Goal: Task Accomplishment & Management: Use online tool/utility

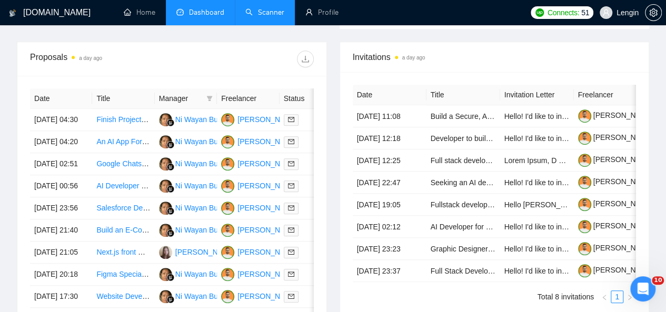
scroll to position [405, 0]
click at [269, 16] on link "Scanner" at bounding box center [264, 12] width 39 height 9
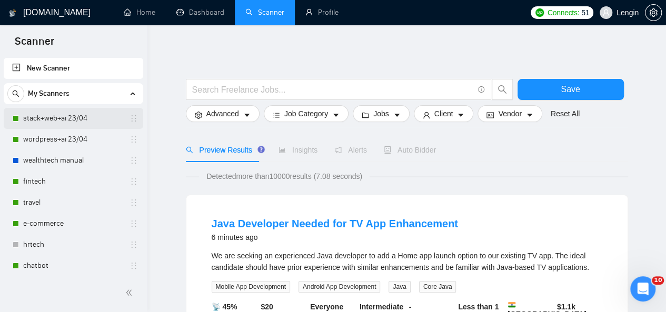
click at [78, 121] on link "stack+web+ai 23/04" at bounding box center [73, 118] width 100 height 21
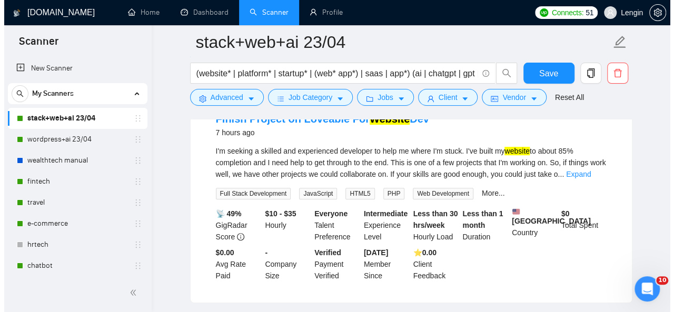
scroll to position [95, 0]
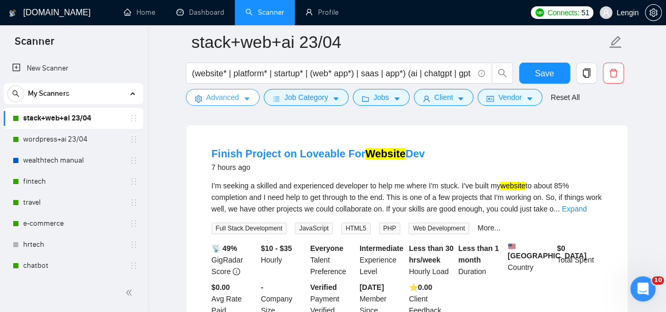
click at [244, 97] on icon "caret-down" at bounding box center [246, 98] width 7 height 7
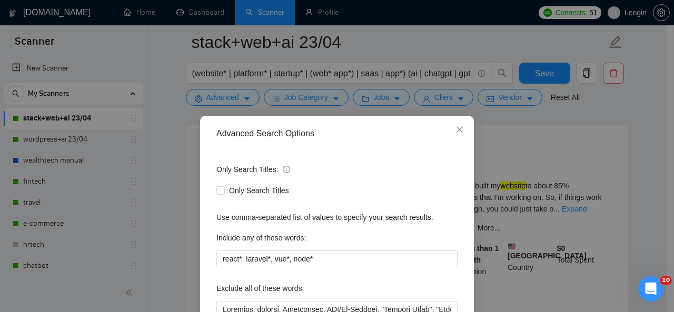
scroll to position [125, 0]
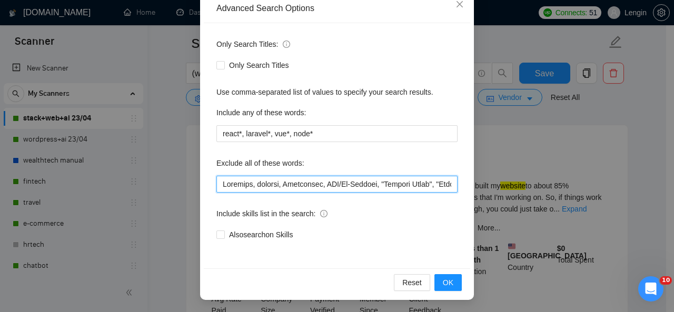
click at [219, 184] on input "text" at bounding box center [336, 184] width 241 height 17
type input "loremi, Dolorsit, ametcon, Adipiscing, ELI/Se-Doeiusm, "Tempori Utlab", "Etdolo…"
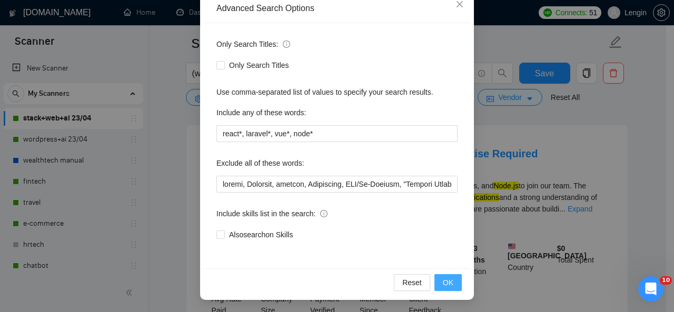
click at [446, 277] on span "OK" at bounding box center [448, 283] width 11 height 12
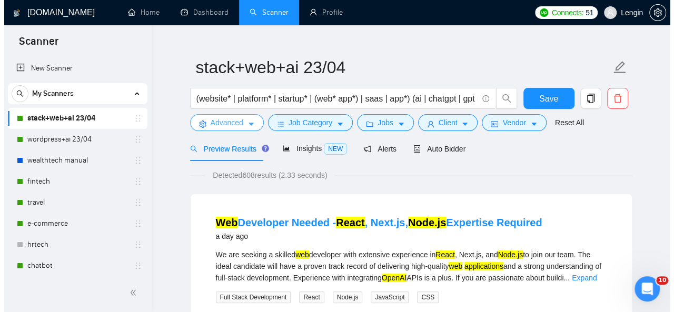
scroll to position [7, 0]
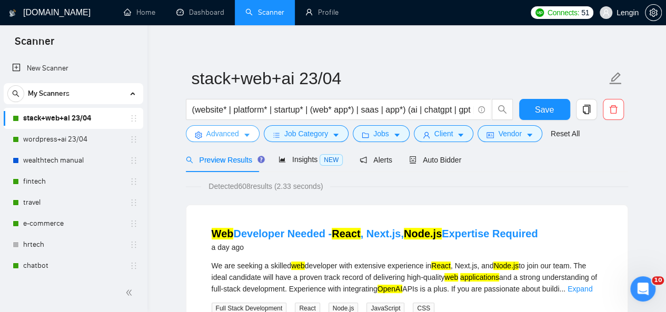
click at [250, 136] on button "Advanced" at bounding box center [223, 133] width 74 height 17
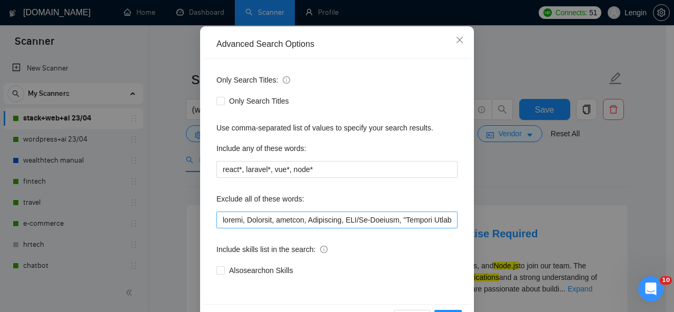
scroll to position [125, 0]
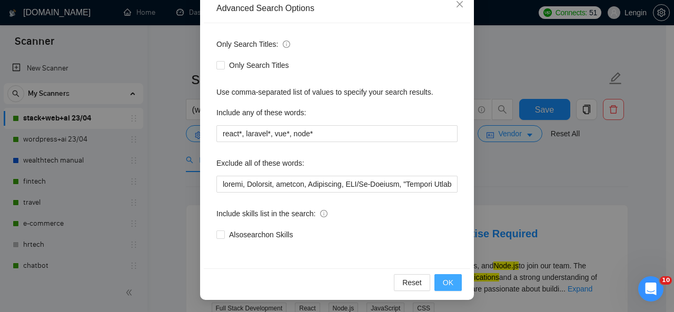
click at [446, 288] on span "OK" at bounding box center [448, 283] width 11 height 12
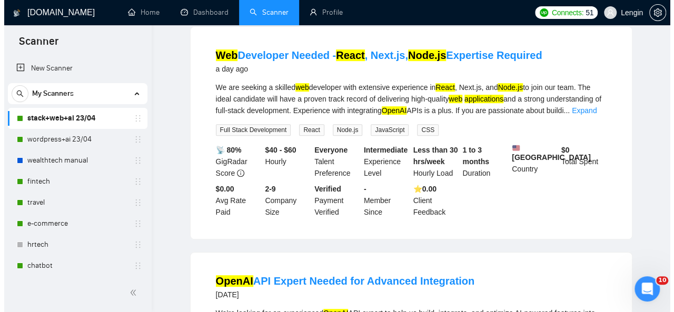
scroll to position [0, 0]
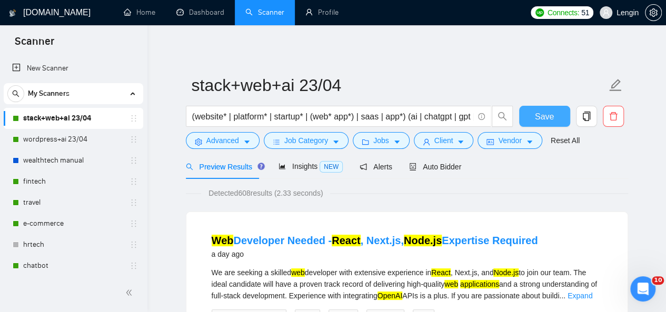
click at [538, 113] on span "Save" at bounding box center [544, 116] width 19 height 13
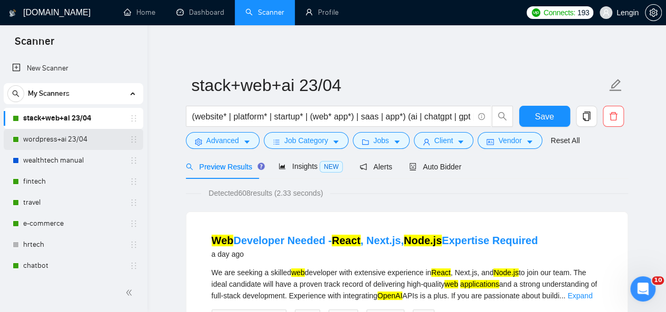
click at [58, 137] on link "wordpress+ai 23/04" at bounding box center [73, 139] width 100 height 21
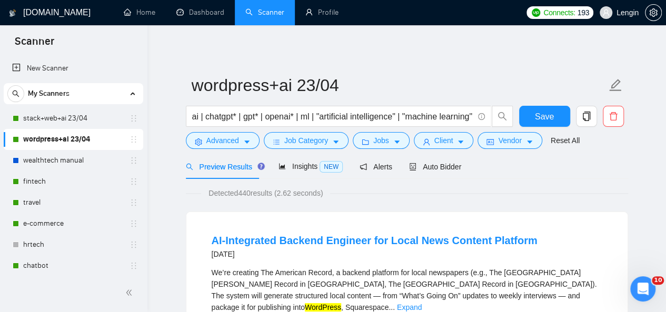
click at [246, 130] on div "ai | chatgpt* | gpt* | openai* | ml | "artificial intelligence" | "machine lear…" at bounding box center [350, 119] width 332 height 26
click at [241, 136] on button "Advanced" at bounding box center [223, 140] width 74 height 17
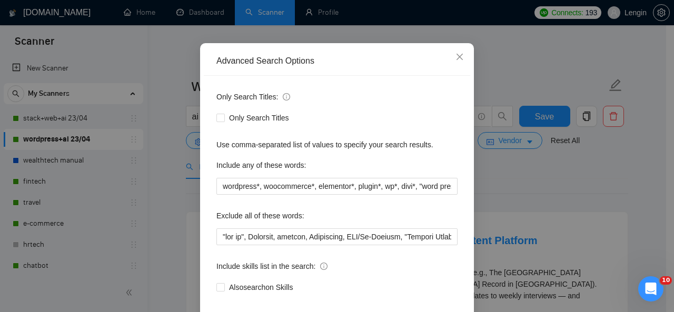
scroll to position [125, 0]
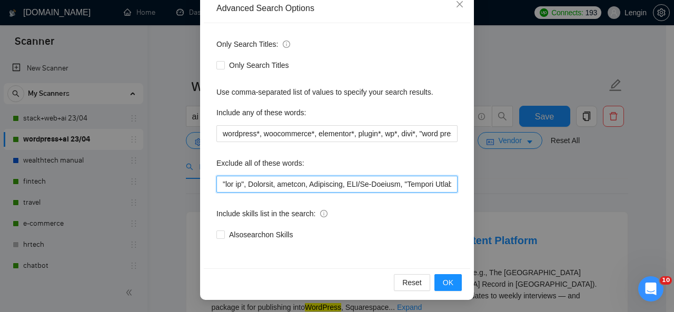
click at [216, 186] on input "text" at bounding box center [336, 184] width 241 height 17
type input "loremi, "dol si", Ametcons, adipisc, Elitseddoe, TEM/In-Utlabor, "Etdolor Magna…"
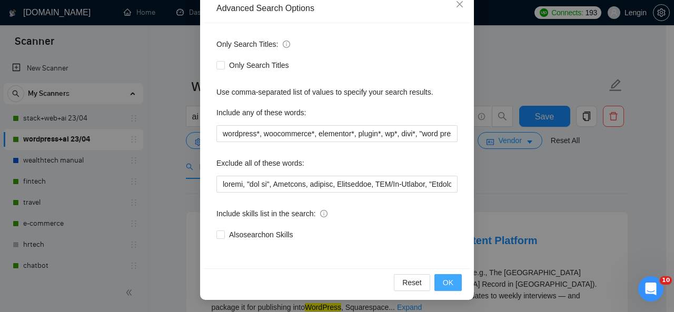
click at [436, 280] on button "OK" at bounding box center [448, 282] width 27 height 17
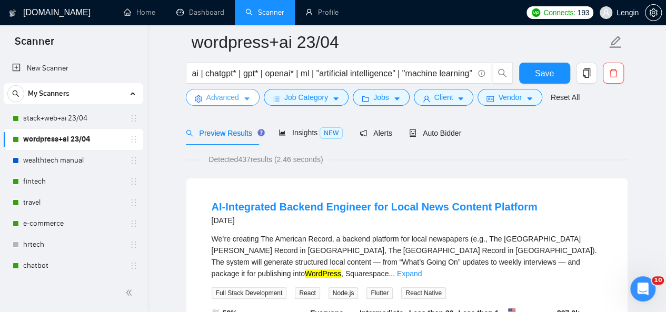
scroll to position [95, 0]
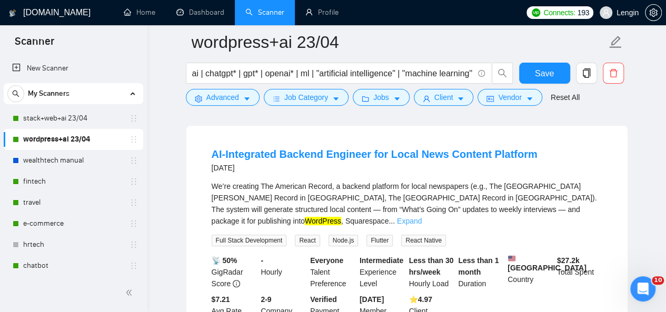
click at [422, 217] on link "Expand" at bounding box center [409, 221] width 25 height 8
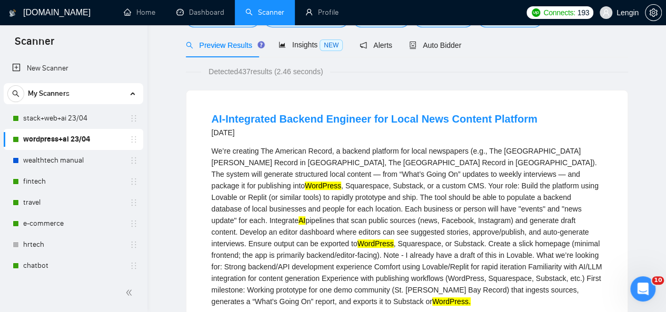
scroll to position [0, 0]
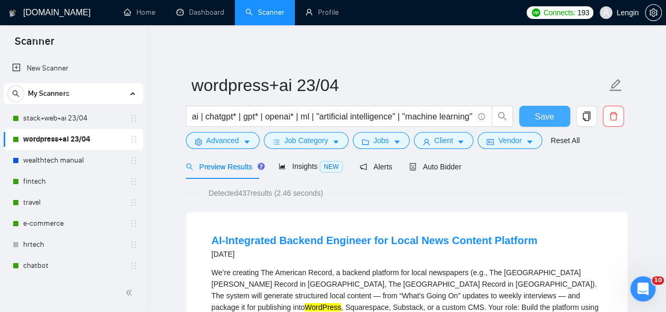
click at [532, 115] on button "Save" at bounding box center [544, 116] width 51 height 21
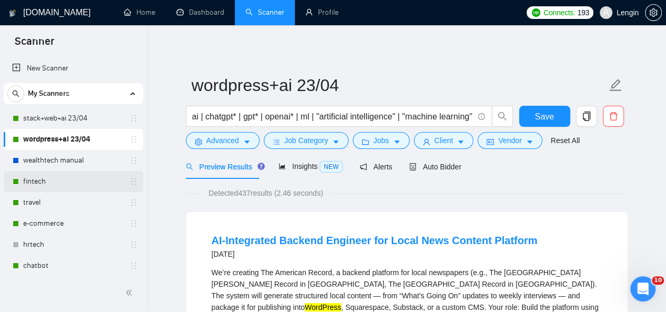
click at [61, 175] on link "fintech" at bounding box center [73, 181] width 100 height 21
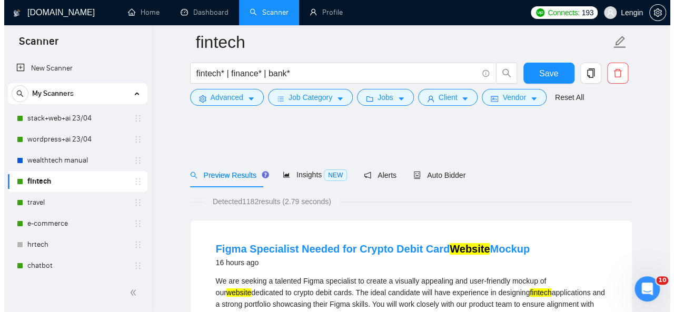
scroll to position [98, 0]
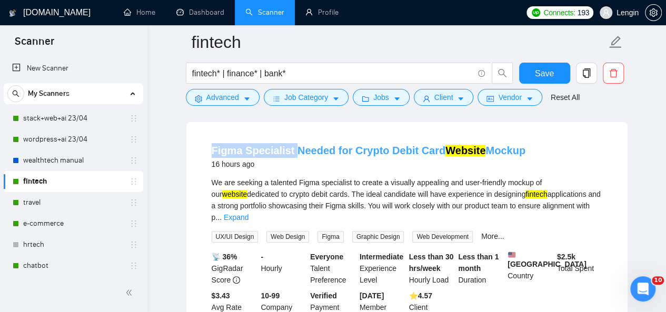
drag, startPoint x: 207, startPoint y: 150, endPoint x: 290, endPoint y: 150, distance: 82.7
click at [290, 150] on li "Figma Specialist Needed for Crypto Debit Card Website Mockup 16 hours ago We ar…" at bounding box center [407, 234] width 416 height 199
copy link "Figma Specialist"
click at [243, 101] on icon "caret-down" at bounding box center [246, 98] width 7 height 7
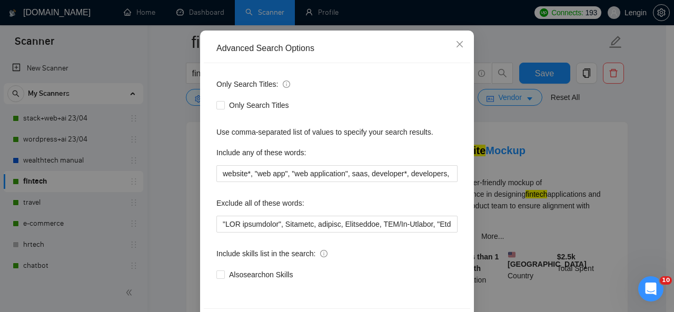
scroll to position [88, 0]
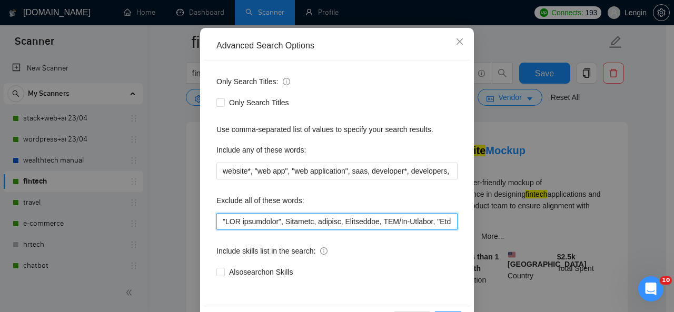
click at [217, 222] on input "text" at bounding box center [336, 221] width 241 height 17
paste input "Figma Specialist"
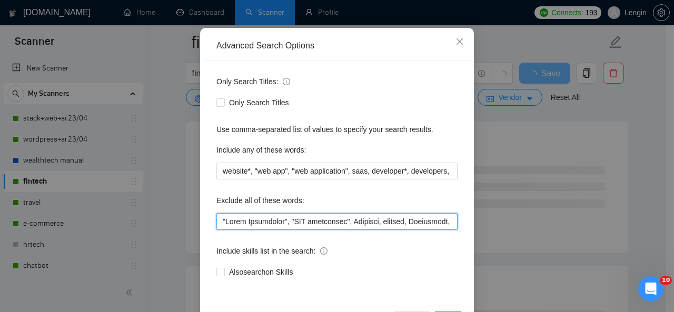
scroll to position [125, 0]
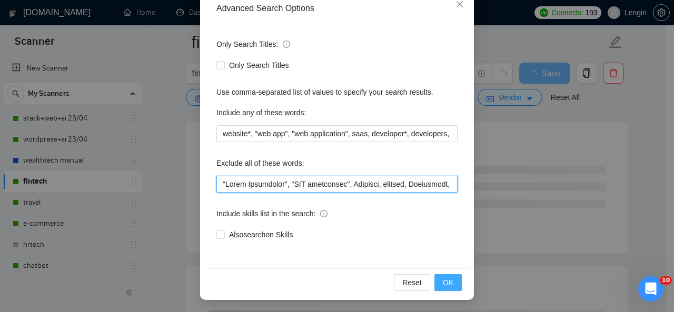
type input ""Lorem Ipsumdolor", "SIT ametconsec", Adipisci, elitsed, Doeiusmodt, INC/Ut-Lab…"
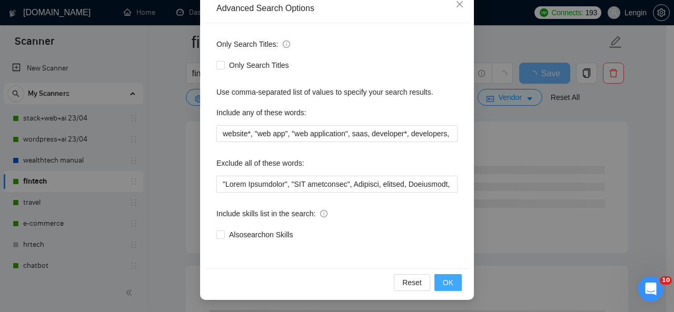
click at [448, 279] on span "OK" at bounding box center [448, 283] width 11 height 12
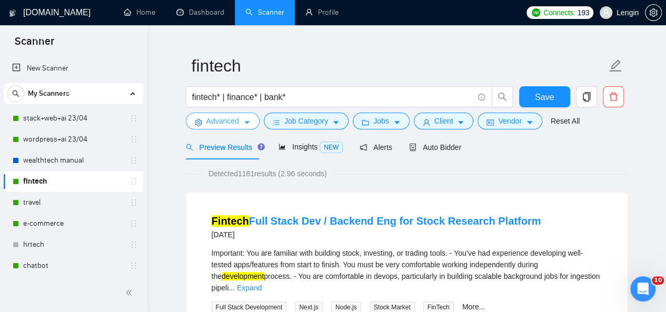
scroll to position [0, 0]
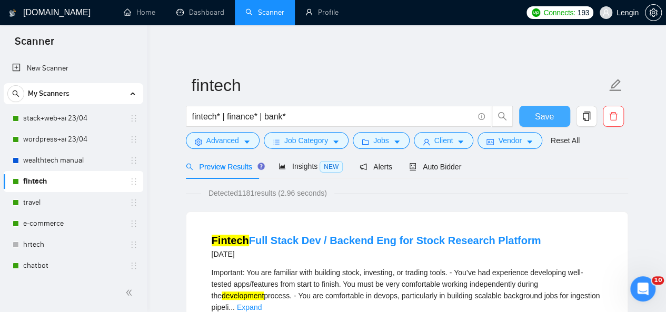
click at [539, 116] on span "Save" at bounding box center [544, 116] width 19 height 13
drag, startPoint x: 543, startPoint y: 112, endPoint x: 566, endPoint y: -45, distance: 158.1
click at [566, 0] on html "Scanner New Scanner My Scanners stack+web+ai 23/04 wordpress+ai 23/04 wealthtec…" at bounding box center [333, 156] width 666 height 312
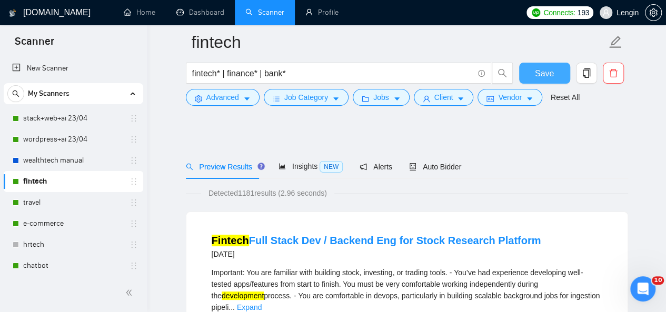
scroll to position [103, 0]
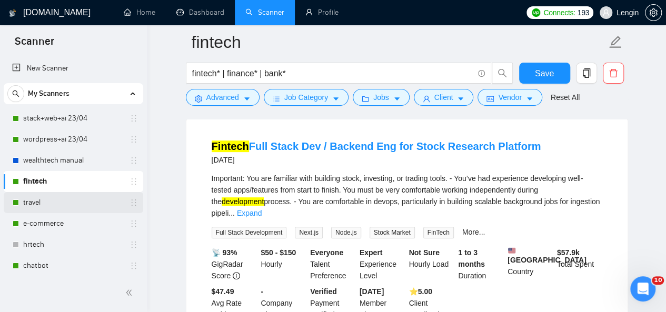
click at [54, 199] on link "travel" at bounding box center [73, 202] width 100 height 21
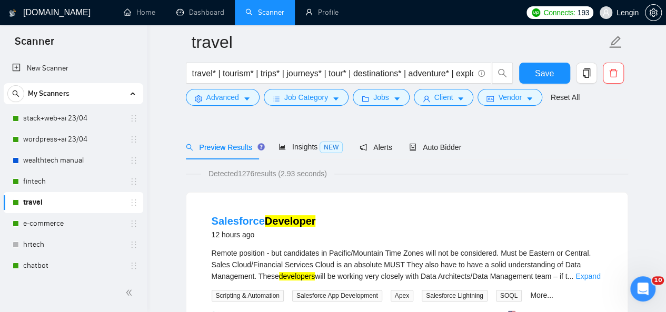
scroll to position [112, 0]
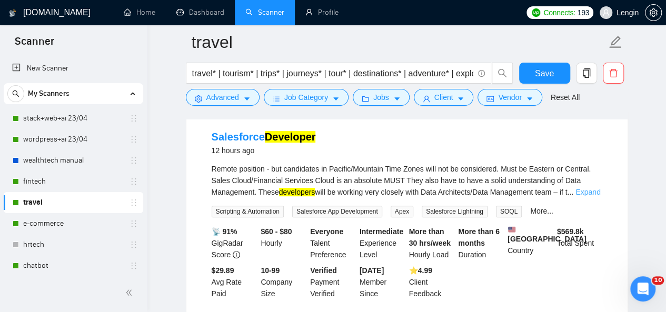
click at [587, 192] on link "Expand" at bounding box center [588, 192] width 25 height 8
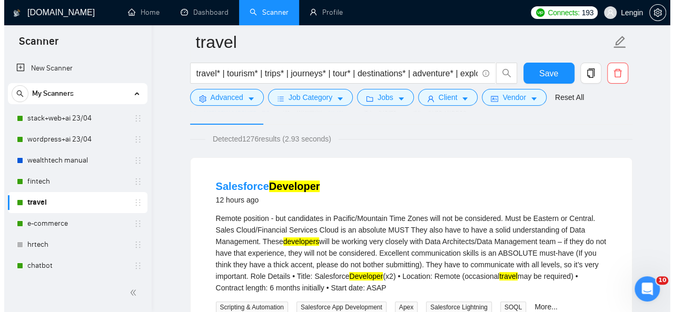
scroll to position [62, 0]
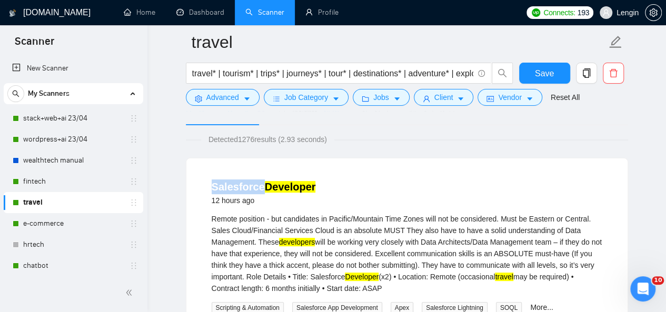
drag, startPoint x: 208, startPoint y: 190, endPoint x: 258, endPoint y: 188, distance: 50.6
click at [258, 188] on li "Salesforce Developer 12 hours ago Remote position - but candidates in [GEOGRAPH…" at bounding box center [407, 287] width 416 height 233
copy link "Salesforce"
click at [214, 93] on span "Advanced" at bounding box center [222, 98] width 33 height 12
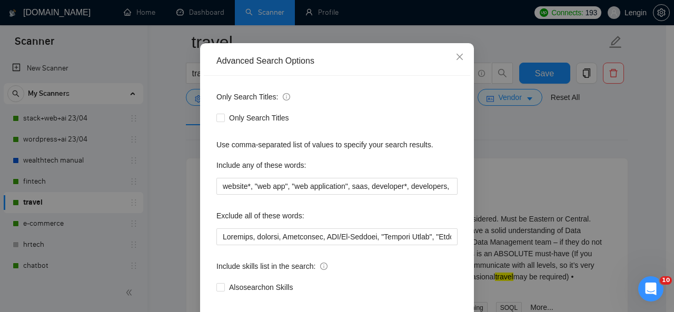
scroll to position [115, 0]
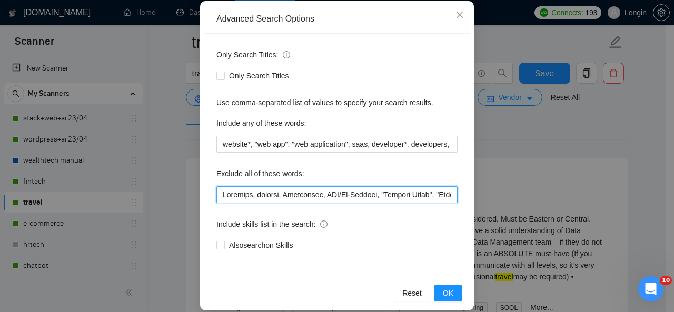
click at [218, 194] on input "text" at bounding box center [336, 194] width 241 height 17
paste input "finish, "Figma Specialist", Salesforce"
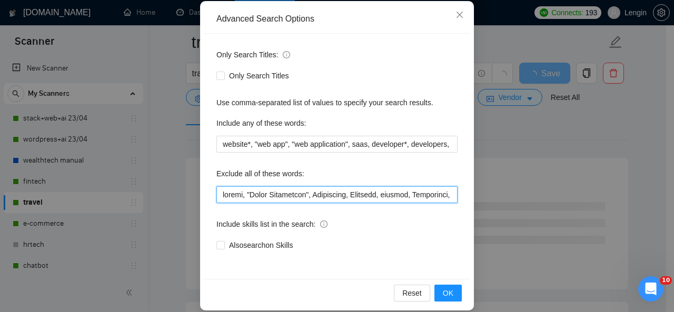
scroll to position [125, 0]
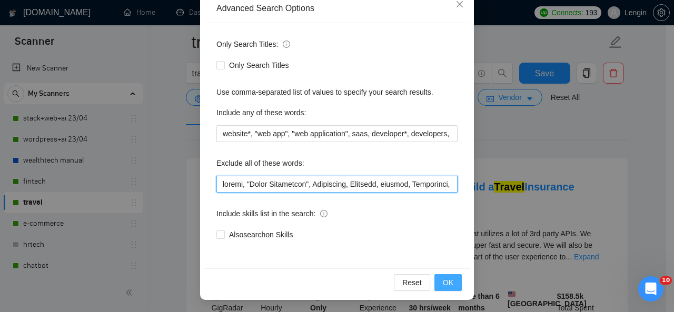
type input "loremi, "Dolor Sitametcon", Adipiscing, Elitsedd, eiusmod, Temporinci, UTL/Et-D…"
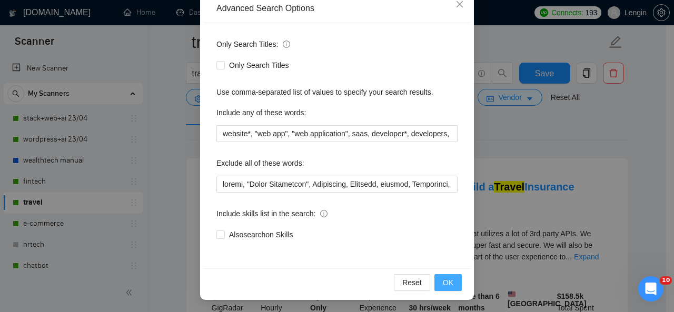
click at [443, 279] on span "OK" at bounding box center [448, 283] width 11 height 12
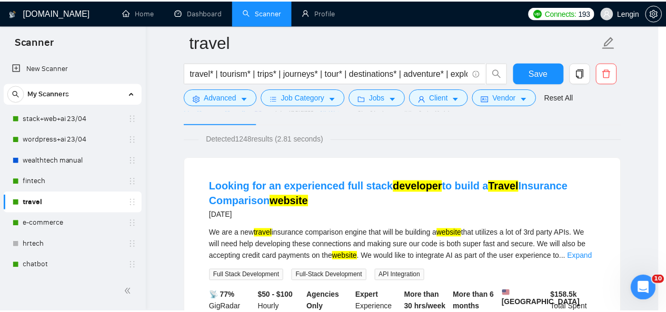
scroll to position [73, 0]
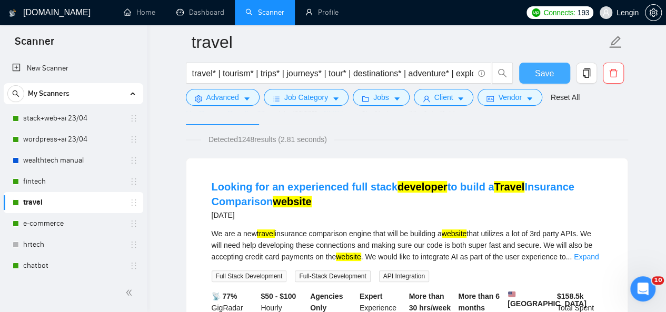
click at [524, 71] on button "Save" at bounding box center [544, 73] width 51 height 21
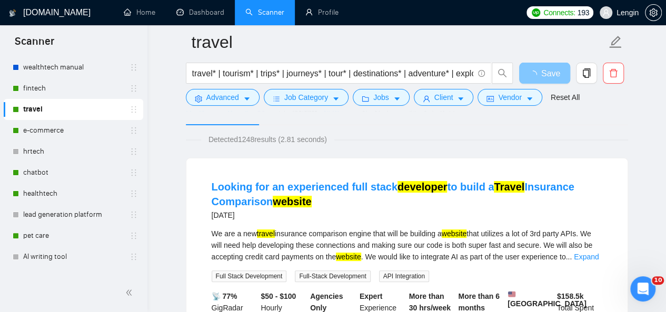
scroll to position [96, 0]
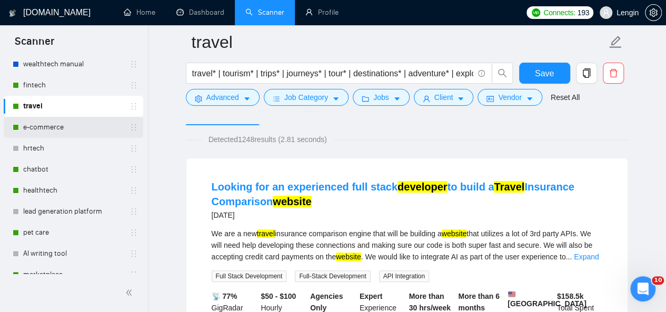
click at [51, 131] on link "e-commerce" at bounding box center [73, 127] width 100 height 21
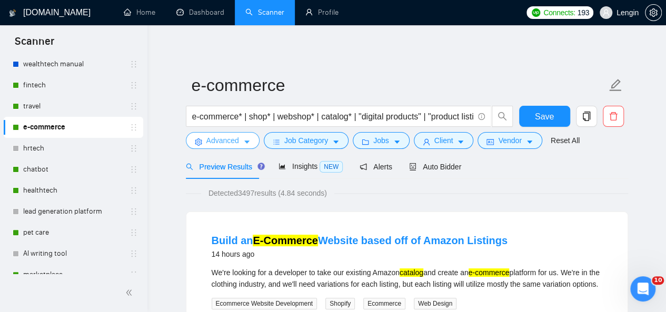
click at [231, 142] on span "Advanced" at bounding box center [222, 141] width 33 height 12
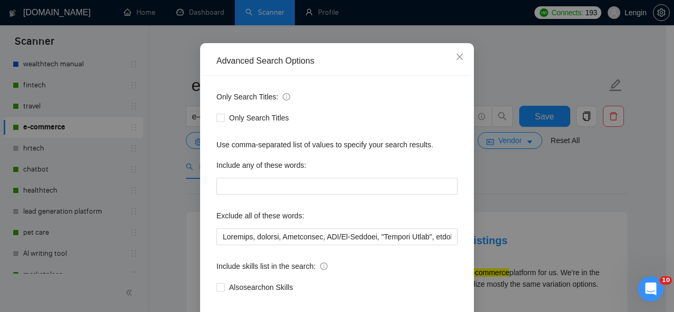
scroll to position [65, 0]
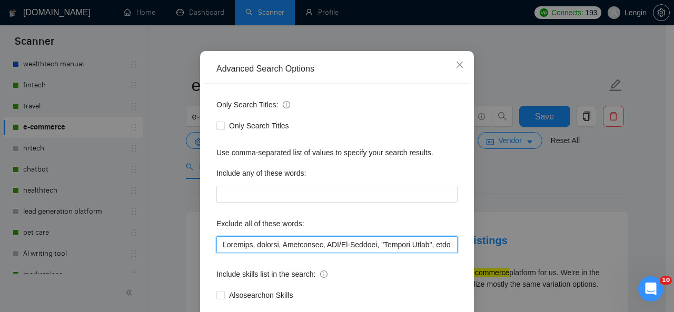
click at [219, 246] on input "text" at bounding box center [336, 245] width 241 height 17
paste input "finish, "Figma Specialist", Salesforce"
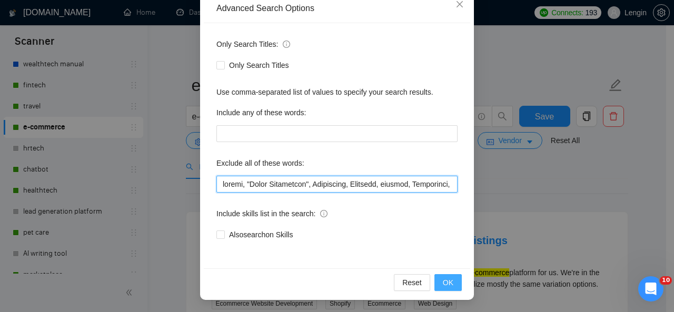
type input "finish, "Figma Specialist", Salesforce, Untitled, manager, Sharetribe, CTO/Co-F…"
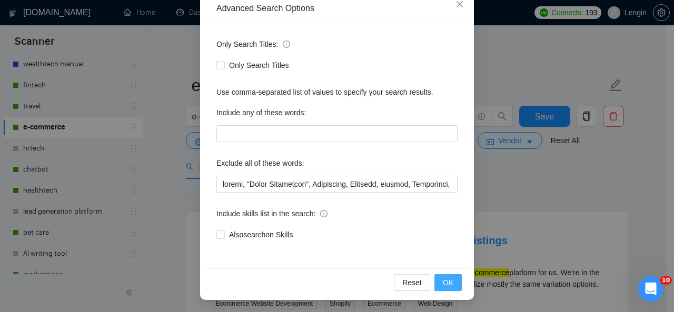
click at [445, 280] on span "OK" at bounding box center [448, 283] width 11 height 12
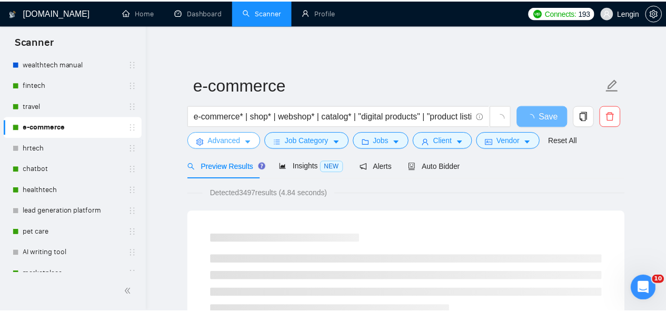
scroll to position [0, 0]
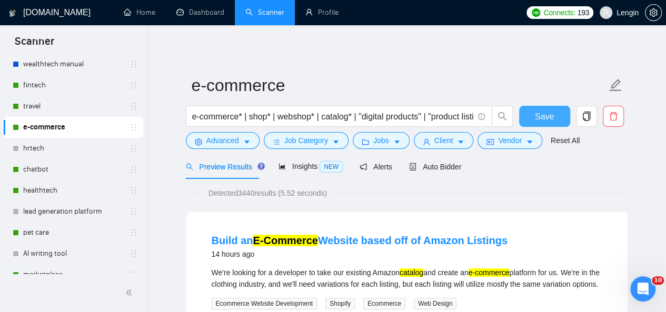
click at [538, 121] on span "Save" at bounding box center [544, 116] width 19 height 13
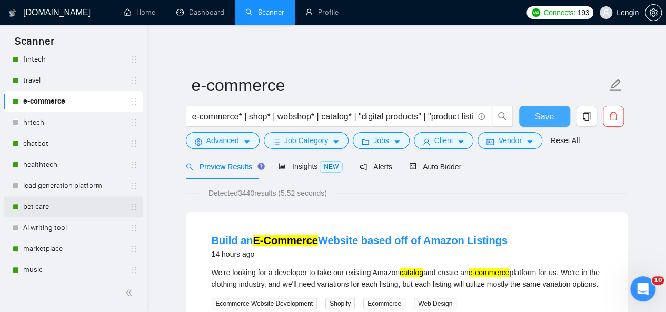
scroll to position [120, 0]
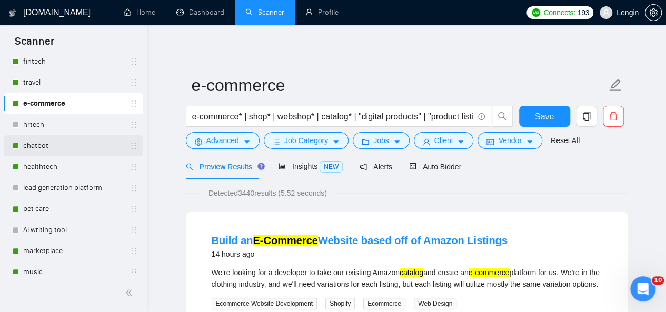
click at [31, 151] on link "chatbot" at bounding box center [73, 145] width 100 height 21
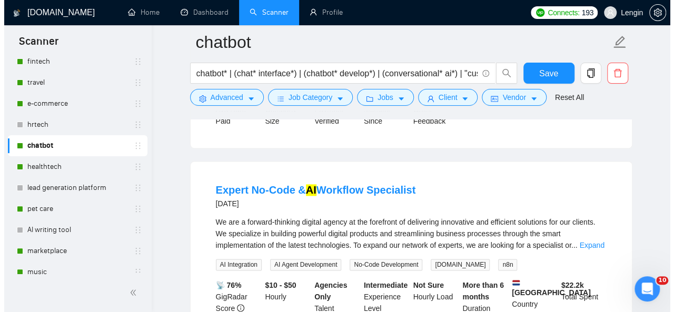
scroll to position [770, 0]
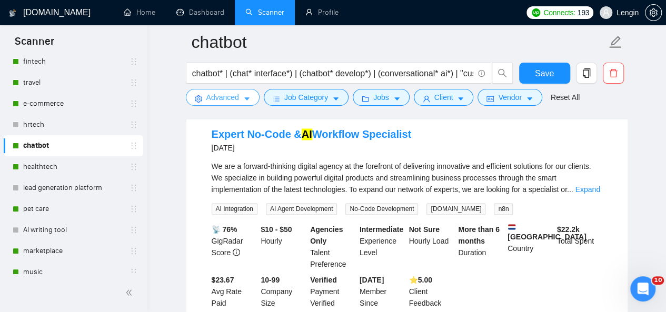
click at [241, 97] on button "Advanced" at bounding box center [223, 97] width 74 height 17
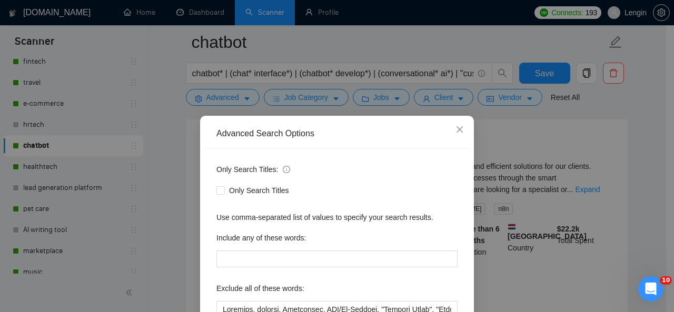
scroll to position [110, 0]
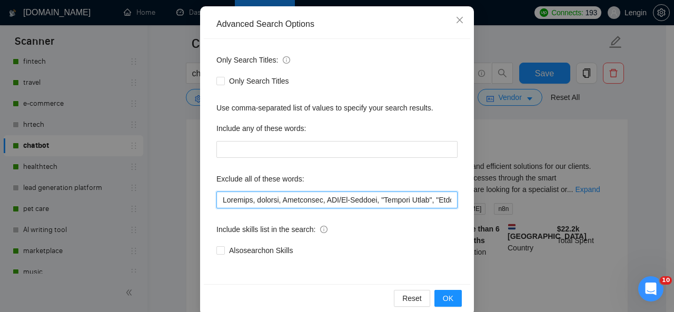
click at [218, 196] on input "text" at bounding box center [336, 200] width 241 height 17
paste input "finish, "Figma Specialist", Salesforce"
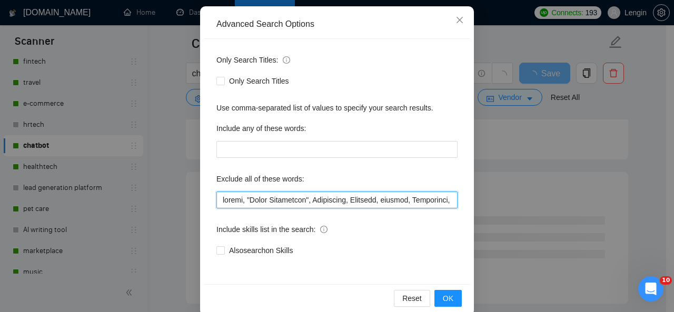
scroll to position [125, 0]
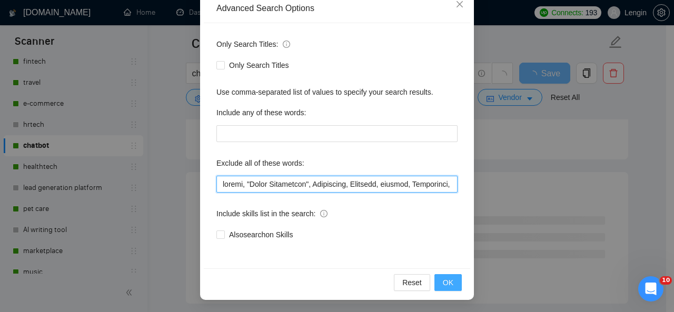
type input "loremi, "Dolor Sitametcon", Adipiscing, Elitsedd, eiusmod, Temporinci, UTL/Et-D…"
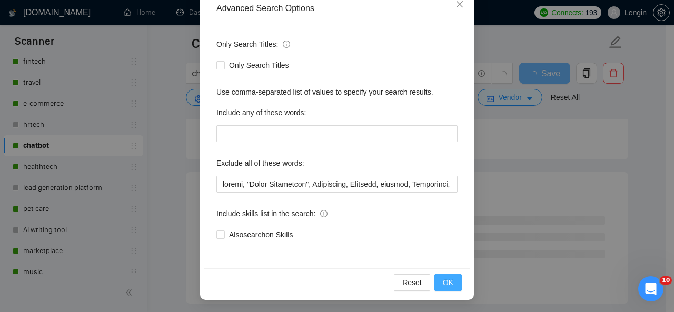
click at [439, 279] on button "OK" at bounding box center [448, 282] width 27 height 17
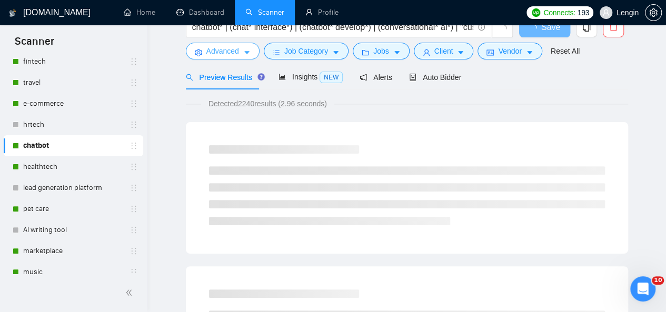
scroll to position [0, 0]
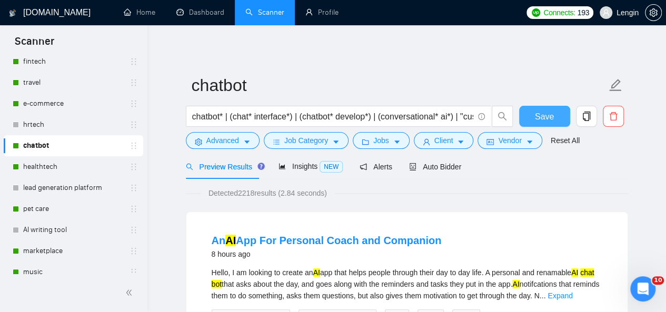
click at [557, 108] on button "Save" at bounding box center [544, 116] width 51 height 21
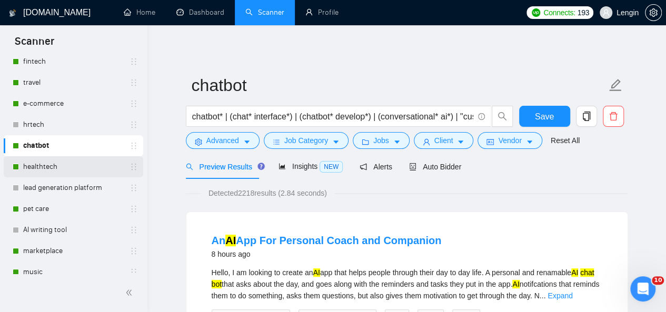
click at [41, 169] on link "healthtech" at bounding box center [73, 166] width 100 height 21
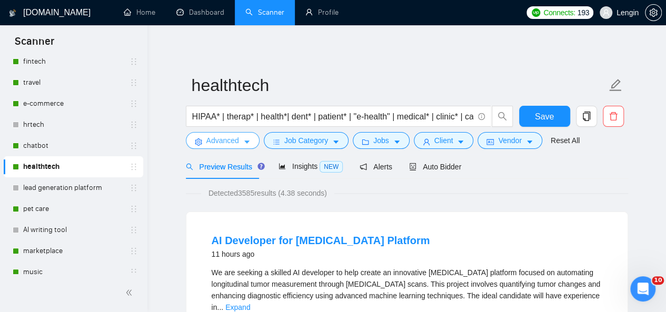
click at [234, 144] on span "Advanced" at bounding box center [222, 141] width 33 height 12
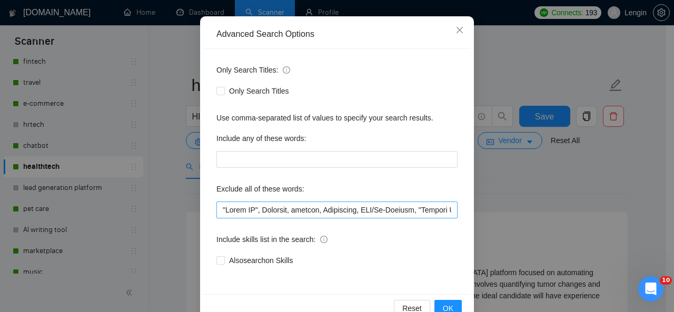
scroll to position [100, 0]
click at [216, 209] on input "text" at bounding box center [336, 209] width 241 height 17
paste input "finish, "Figma Specialist", Salesforce"
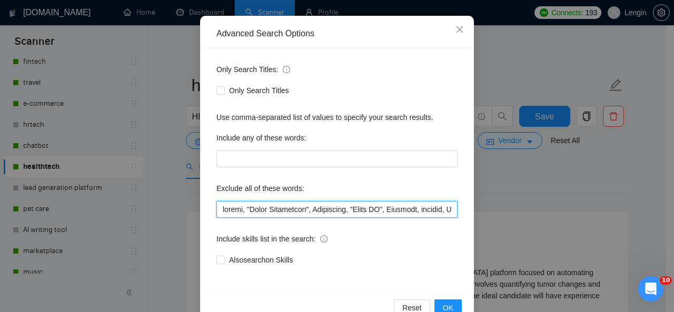
scroll to position [125, 0]
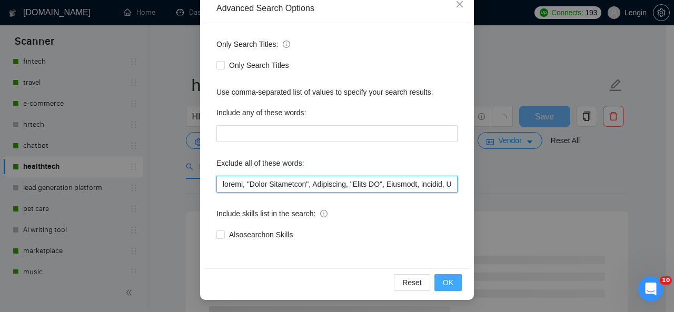
type input "loremi, "Dolor Sitametcon", Adipiscing, "Elits DO", Eiusmodt, incidid, Utlabore…"
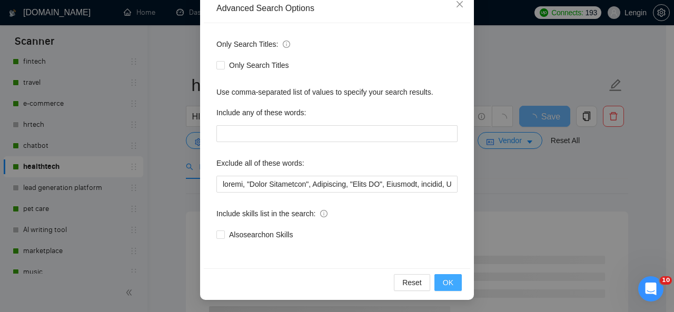
click at [449, 287] on span "OK" at bounding box center [448, 283] width 11 height 12
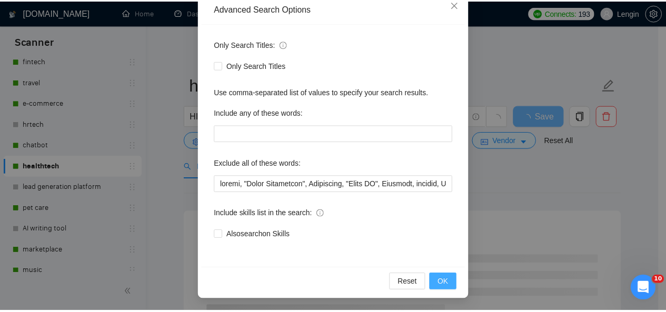
scroll to position [73, 0]
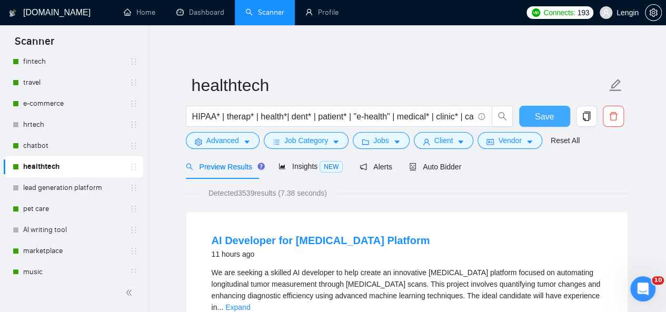
click at [527, 108] on button "Save" at bounding box center [544, 116] width 51 height 21
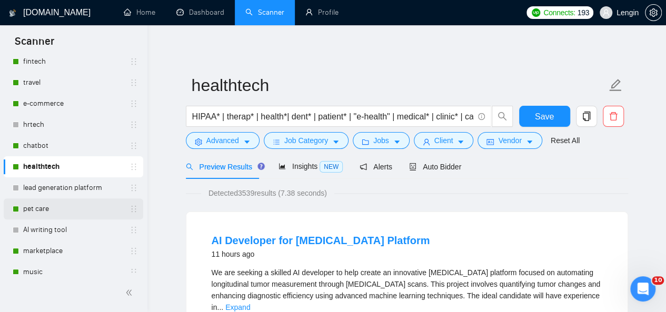
click at [58, 211] on link "pet care" at bounding box center [73, 209] width 100 height 21
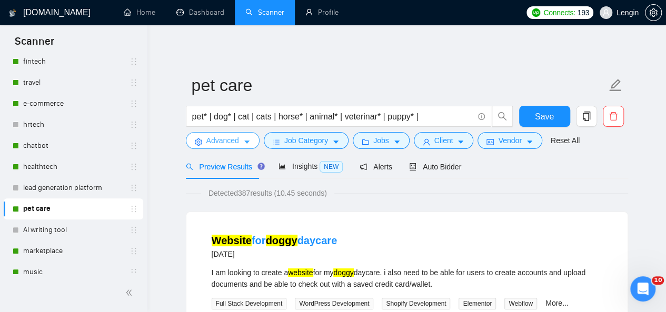
click at [251, 137] on button "Advanced" at bounding box center [223, 140] width 74 height 17
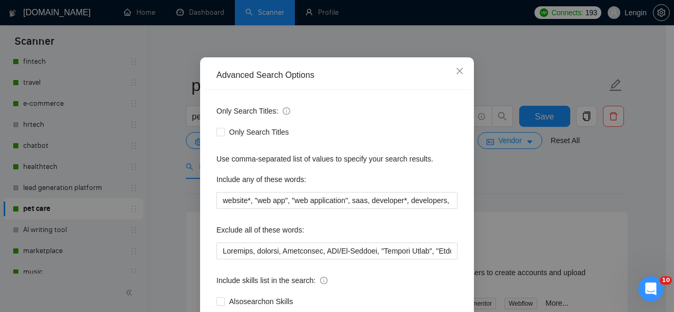
scroll to position [59, 0]
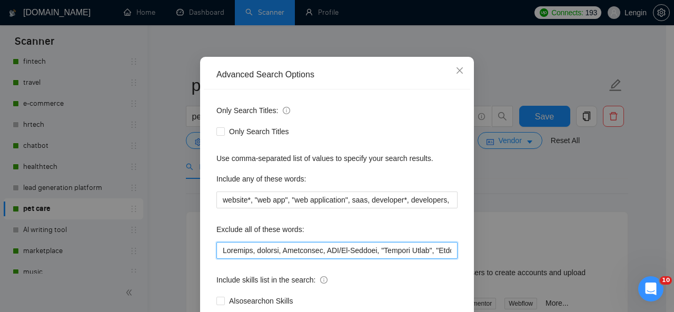
click at [220, 249] on input "text" at bounding box center [336, 250] width 241 height 17
paste input "finish, "Figma Specialist", Salesforce"
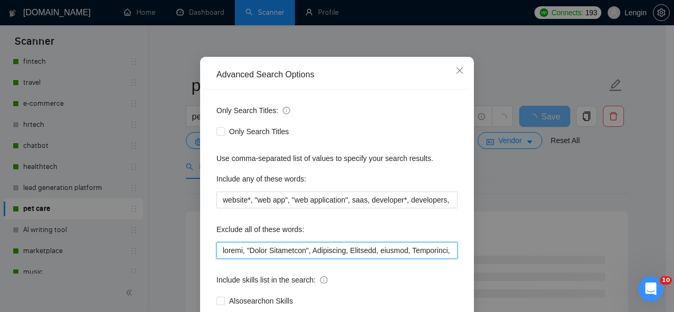
scroll to position [125, 0]
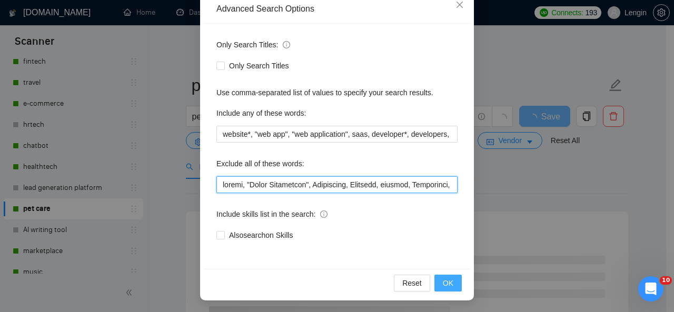
type input "loremi, "Dolor Sitametcon", Adipiscing, Elitsedd, eiusmod, Temporinci, UTL/Et-D…"
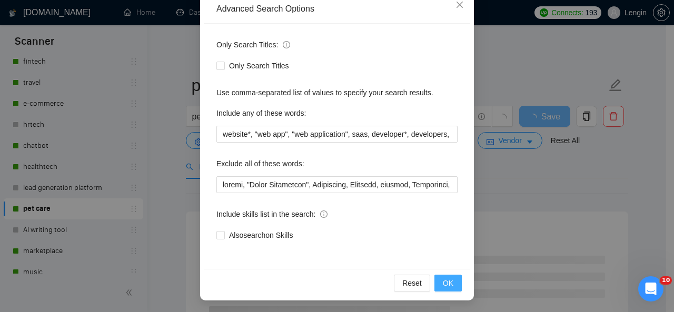
click at [446, 290] on button "OK" at bounding box center [448, 283] width 27 height 17
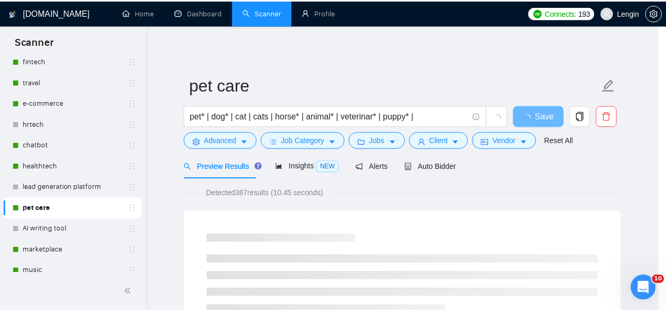
scroll to position [73, 0]
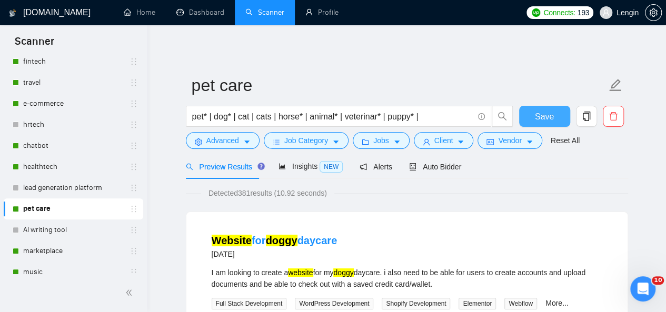
click at [552, 119] on span "Save" at bounding box center [544, 116] width 19 height 13
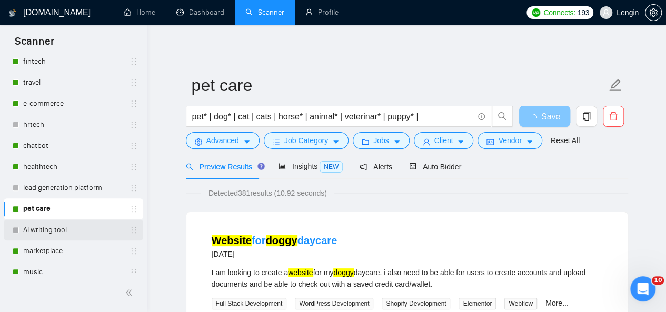
scroll to position [209, 0]
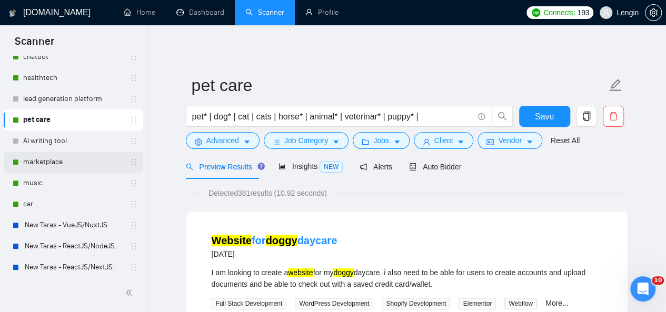
click at [24, 168] on link "marketplace" at bounding box center [73, 162] width 100 height 21
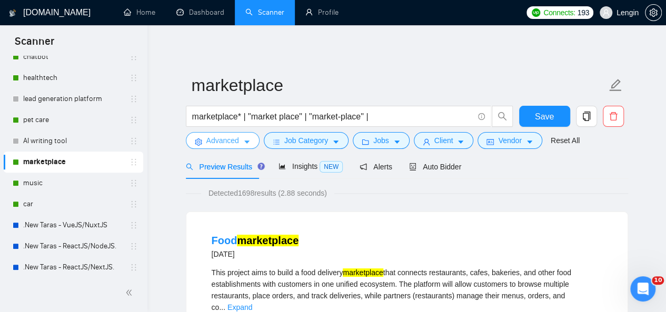
click at [245, 141] on icon "caret-down" at bounding box center [246, 142] width 7 height 7
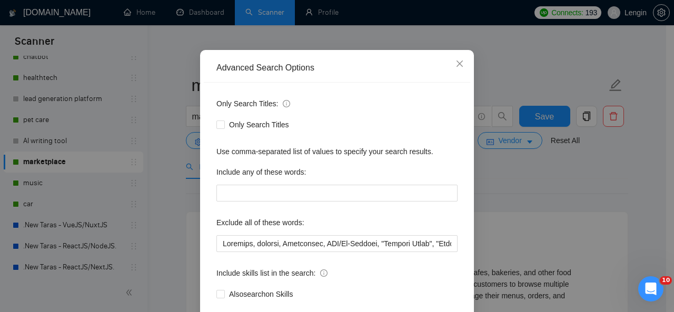
scroll to position [66, 0]
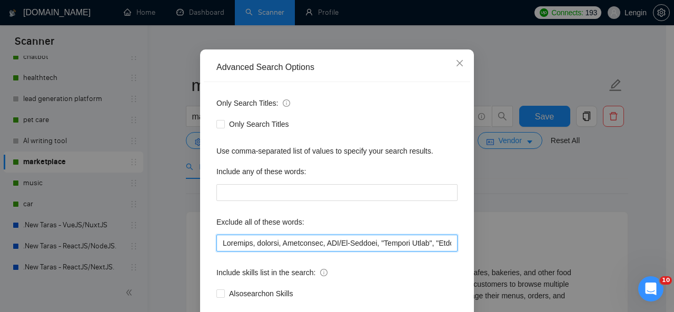
click at [216, 243] on input "text" at bounding box center [336, 243] width 241 height 17
paste input "finish, "Figma Specialist", Salesforce"
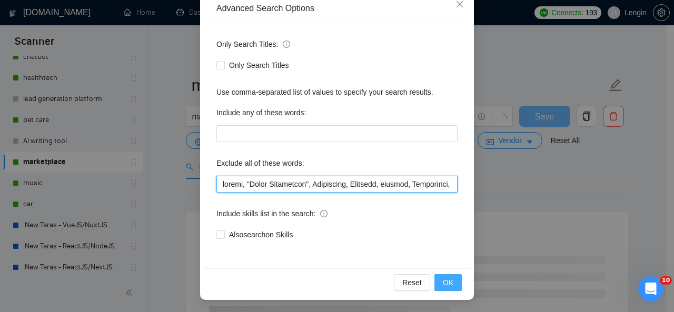
type input "finish, "Figma Specialist", Salesforce, Untitled, manager, Sharetribe, CTO/Co-F…"
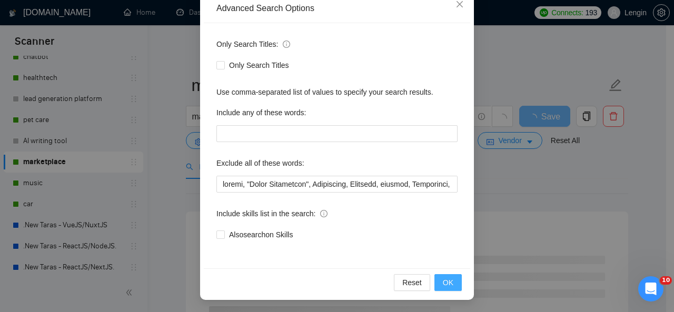
click at [436, 278] on button "OK" at bounding box center [448, 282] width 27 height 17
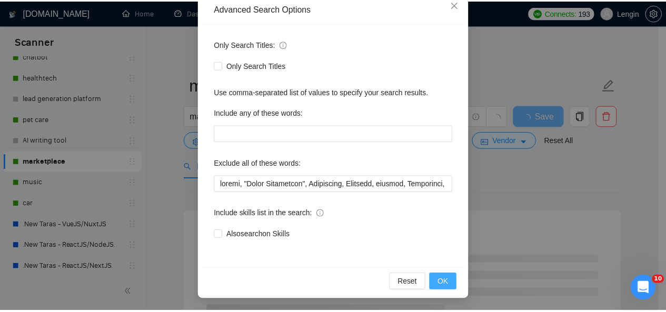
scroll to position [73, 0]
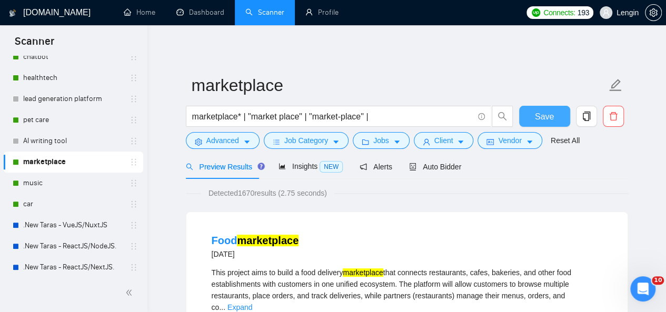
click at [527, 119] on button "Save" at bounding box center [544, 116] width 51 height 21
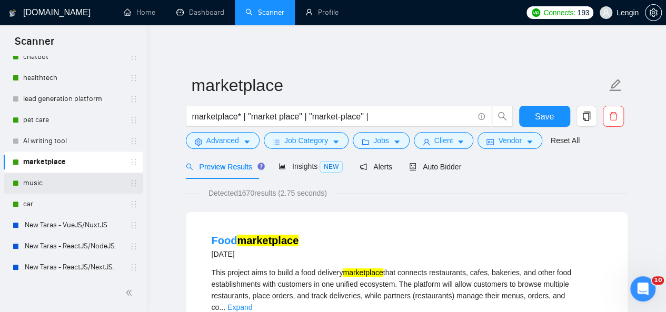
click at [46, 188] on link "music" at bounding box center [73, 183] width 100 height 21
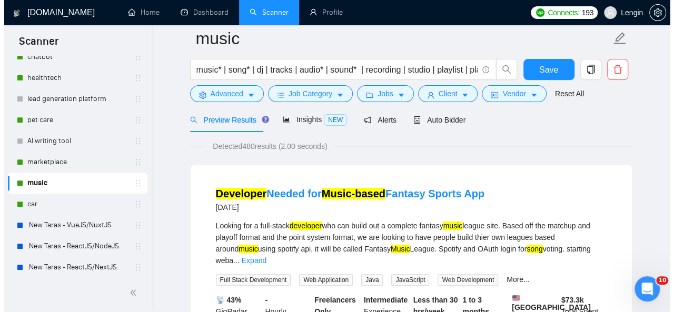
scroll to position [20, 0]
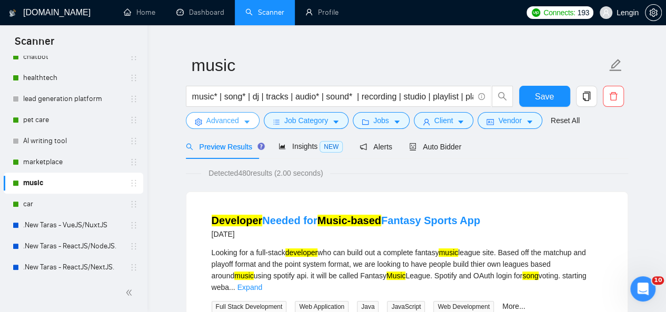
click at [241, 129] on form "music music* | song* | dj | tracks | audio* | sound* | recording | studio | pla…" at bounding box center [407, 91] width 442 height 86
click at [239, 124] on button "Advanced" at bounding box center [223, 120] width 74 height 17
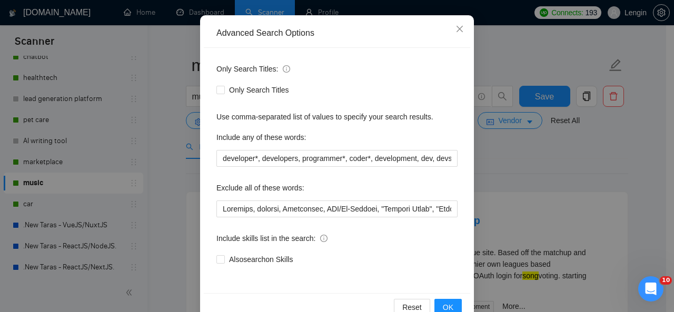
scroll to position [101, 0]
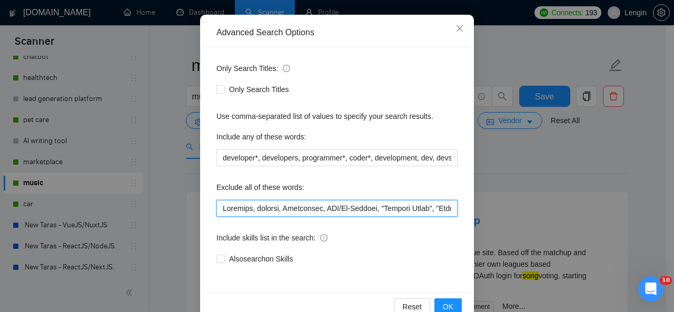
click at [216, 212] on input "text" at bounding box center [336, 208] width 241 height 17
paste input "finish, "Figma Specialist", Salesforce"
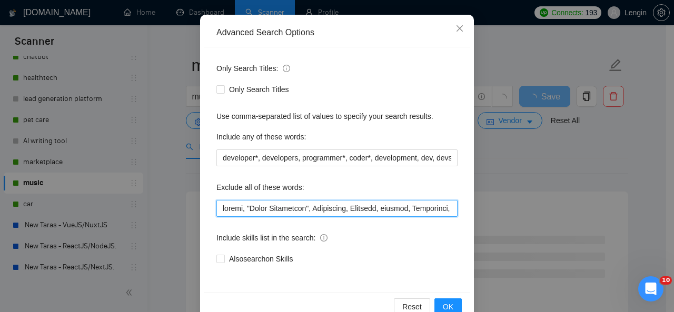
scroll to position [125, 0]
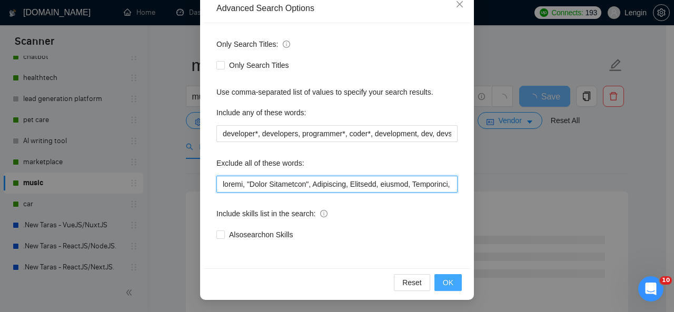
type input "loremi, "Dolor Sitametcon", Adipiscing, Elitsedd, eiusmod, Temporinci, UTL/Et-D…"
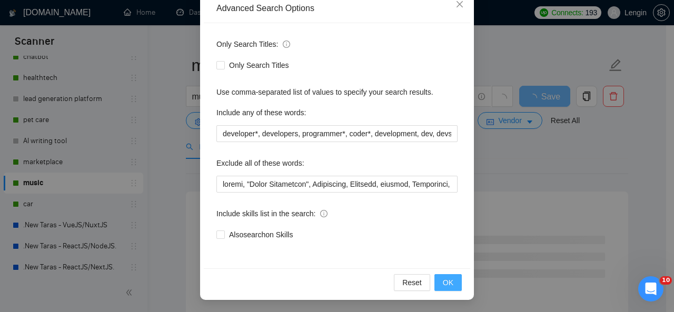
click at [450, 282] on button "OK" at bounding box center [448, 282] width 27 height 17
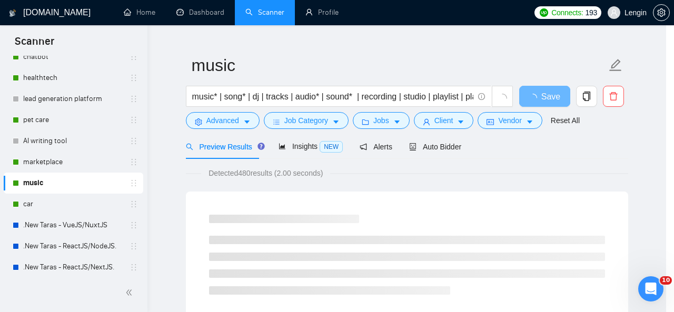
scroll to position [73, 0]
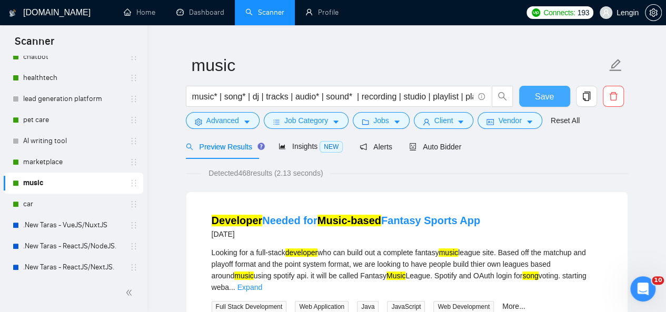
click at [559, 92] on button "Save" at bounding box center [544, 96] width 51 height 21
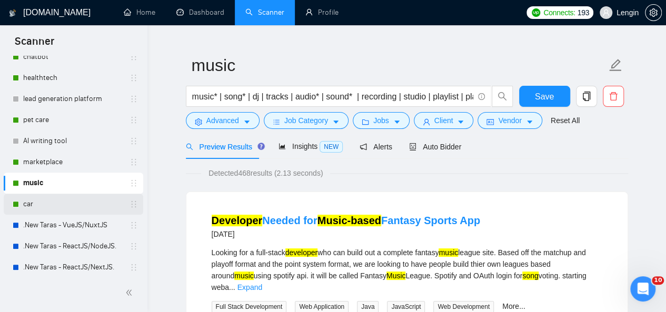
click at [36, 197] on link "car" at bounding box center [73, 204] width 100 height 21
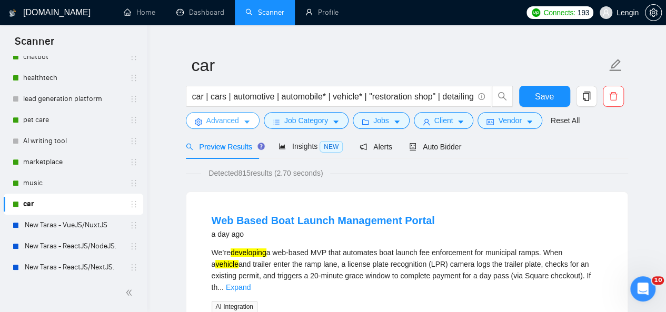
click at [239, 113] on button "Advanced" at bounding box center [223, 120] width 74 height 17
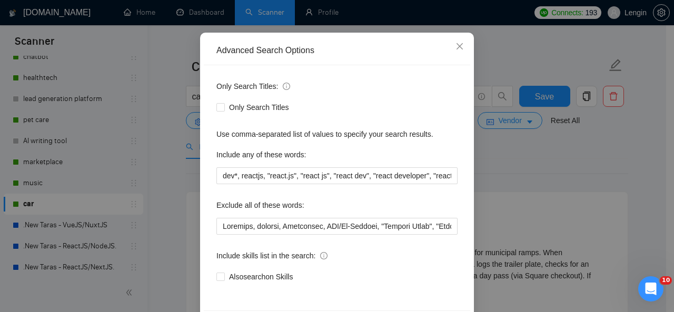
scroll to position [85, 0]
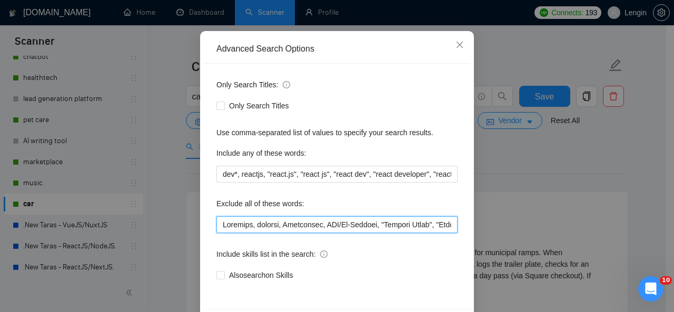
click at [218, 225] on input "text" at bounding box center [336, 224] width 241 height 17
paste input "finish, "Figma Specialist", Salesforce"
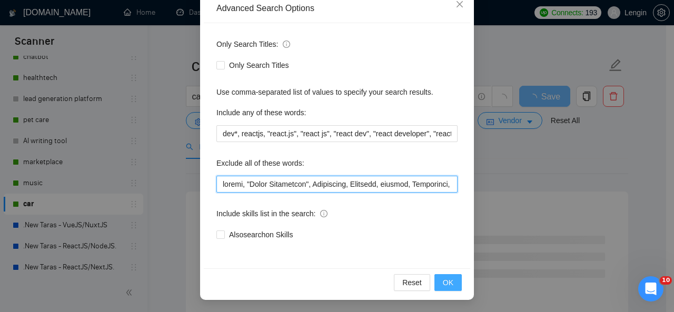
type input "loremi, "Dolor Sitametcon", Adipiscing, Elitsedd, eiusmod, Temporinci, UTL/Et-D…"
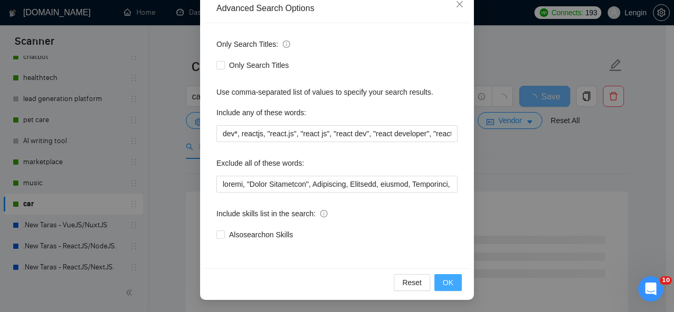
click at [451, 285] on button "OK" at bounding box center [448, 282] width 27 height 17
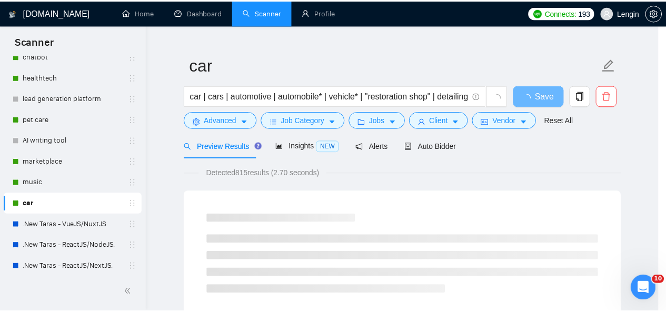
scroll to position [73, 0]
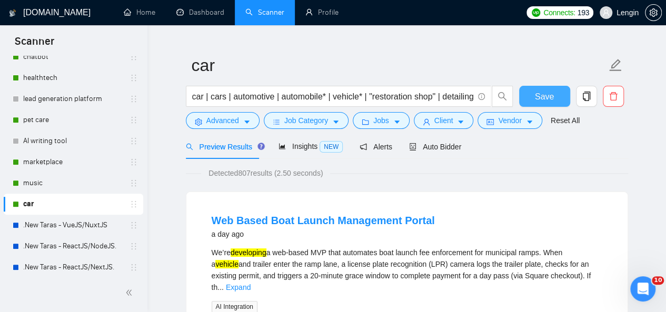
click at [523, 96] on button "Save" at bounding box center [544, 96] width 51 height 21
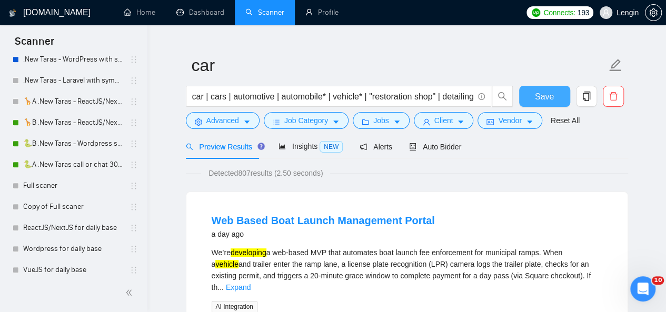
scroll to position [523, 0]
click at [63, 125] on link "🦒B .New Taras - ReactJS/NextJS rel exp 23/04" at bounding box center [73, 122] width 100 height 21
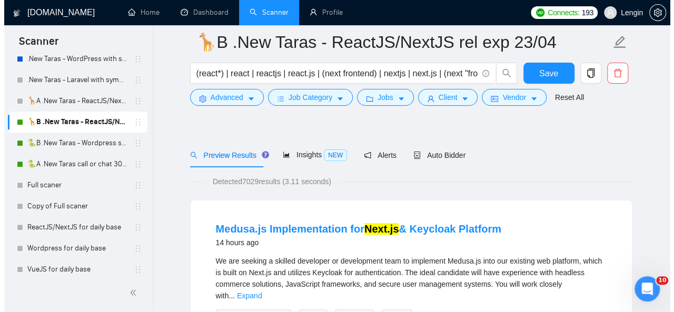
scroll to position [106, 0]
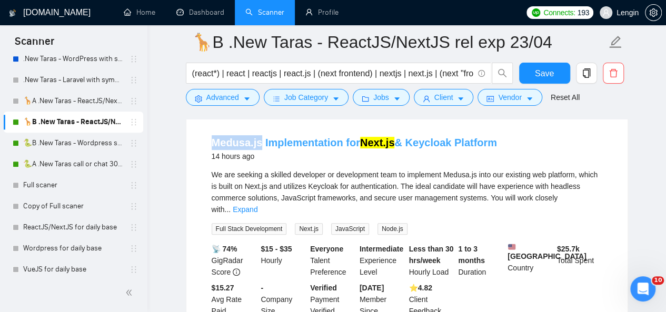
drag, startPoint x: 206, startPoint y: 139, endPoint x: 257, endPoint y: 140, distance: 51.1
click at [257, 140] on li "Medusa.js Implementation for Next.js & Keycloak Platform 14 hours ago We are se…" at bounding box center [407, 226] width 416 height 199
copy link "Medusa.js"
click at [231, 94] on span "Advanced" at bounding box center [222, 98] width 33 height 12
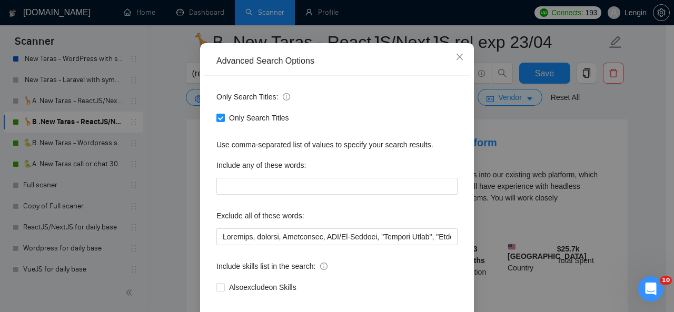
scroll to position [73, 0]
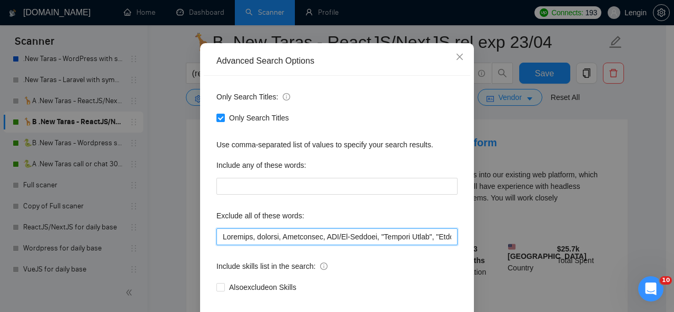
click at [220, 237] on input "text" at bounding box center [336, 237] width 241 height 17
paste input "Medusa.js"
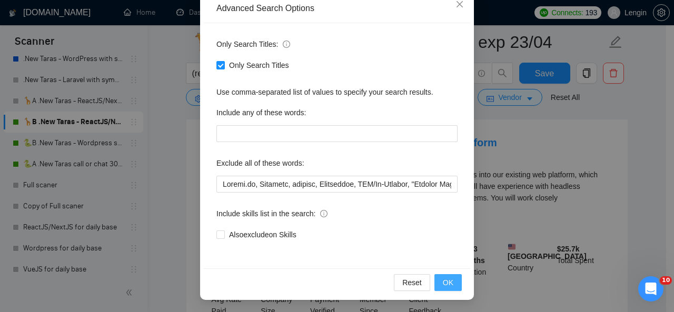
click at [447, 281] on span "OK" at bounding box center [448, 283] width 11 height 12
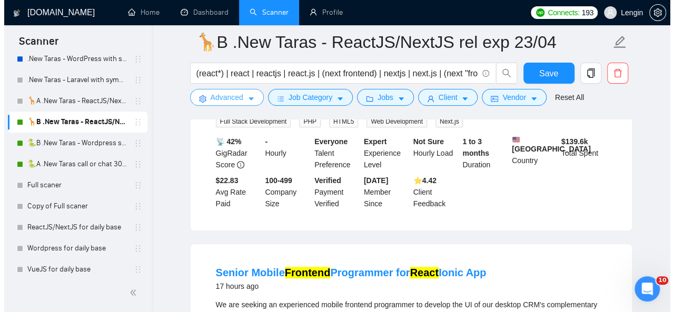
scroll to position [429, 0]
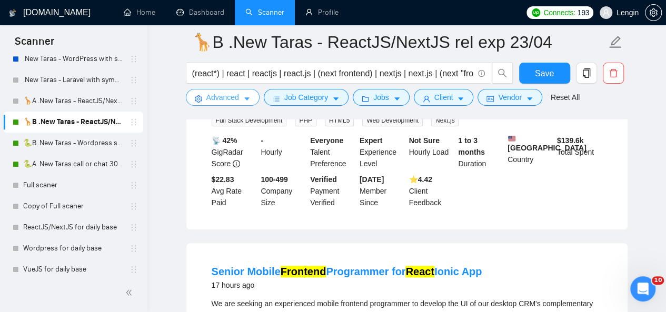
click at [230, 102] on span "Advanced" at bounding box center [222, 98] width 33 height 12
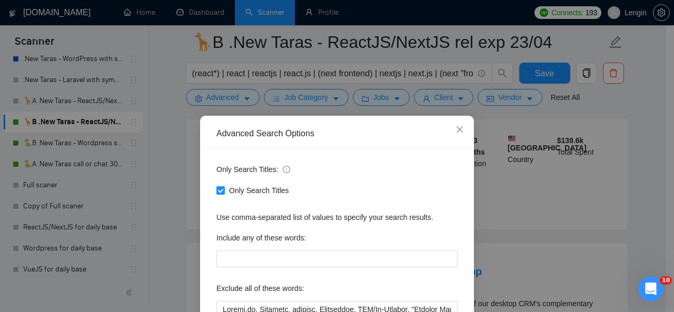
scroll to position [93, 0]
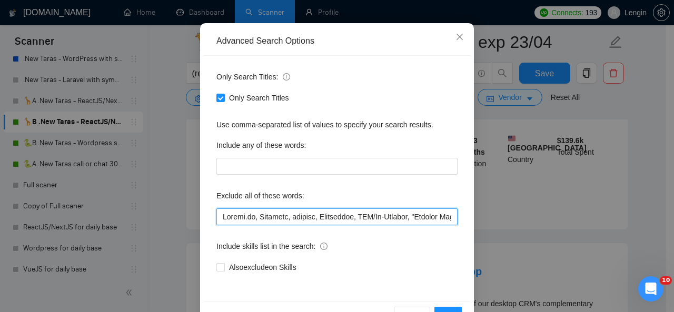
click at [218, 219] on input "text" at bounding box center [336, 217] width 241 height 17
paste input "finish, "Figma Specialist", Salesforce"
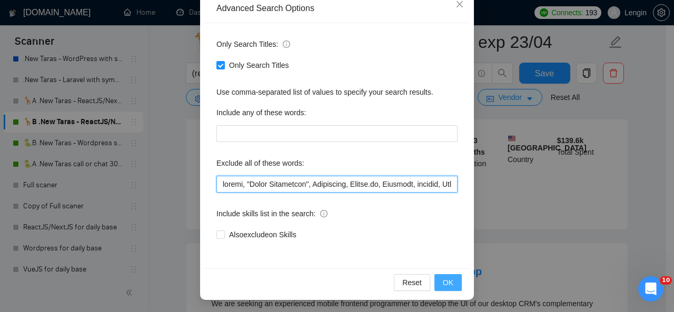
type input "loremi, "Dolor Sitametcon", Adipiscing, Elitse.do, Eiusmodt, incidid, Utlaboree…"
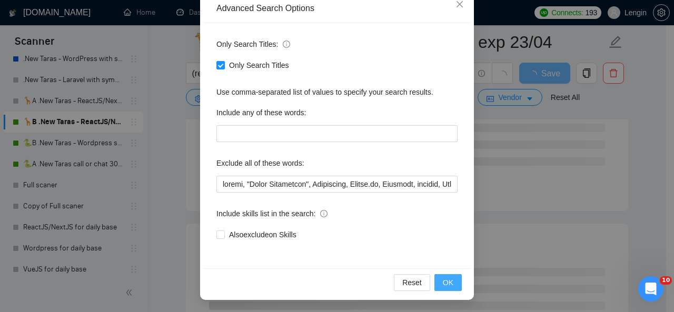
click at [447, 281] on span "OK" at bounding box center [448, 283] width 11 height 12
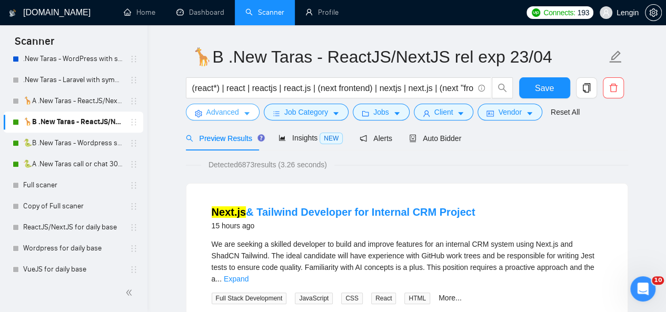
scroll to position [0, 0]
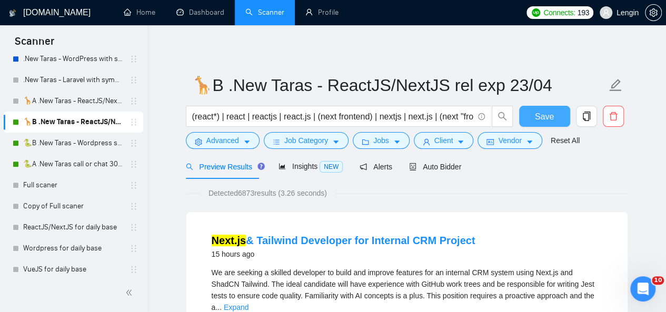
click at [556, 119] on button "Save" at bounding box center [544, 116] width 51 height 21
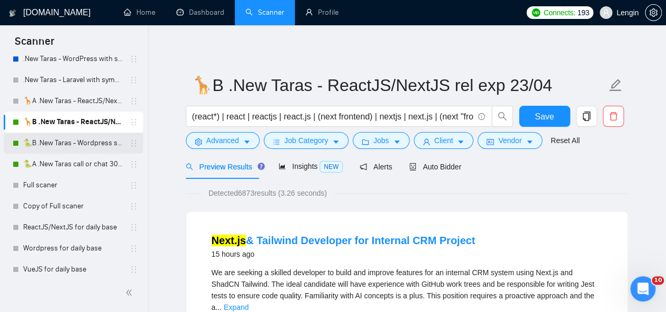
click at [81, 149] on link "🐍B .New Taras - Wordpress short 23/04" at bounding box center [73, 143] width 100 height 21
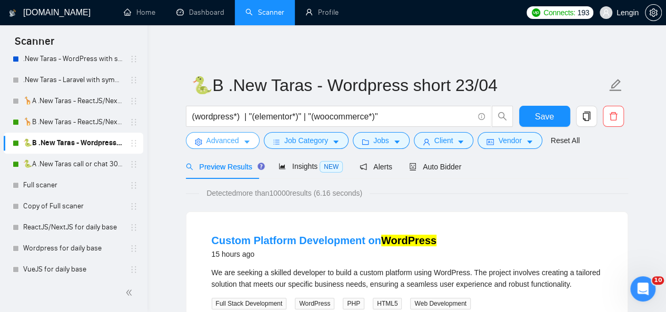
click at [232, 145] on span "Advanced" at bounding box center [222, 141] width 33 height 12
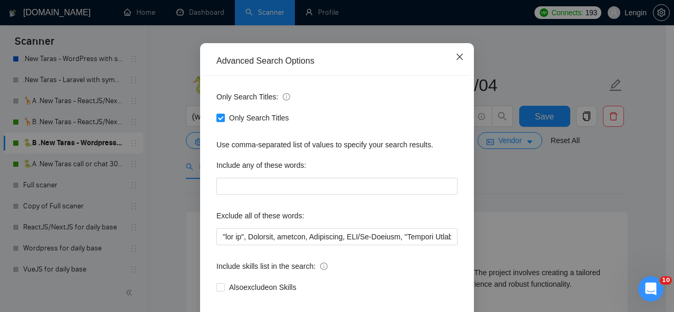
click at [459, 61] on icon "close" at bounding box center [460, 57] width 8 height 8
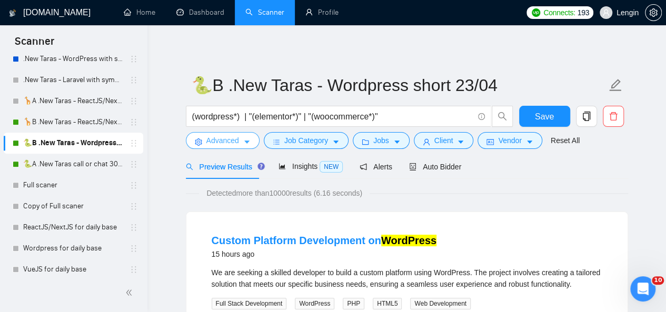
click at [236, 142] on span "Advanced" at bounding box center [222, 141] width 33 height 12
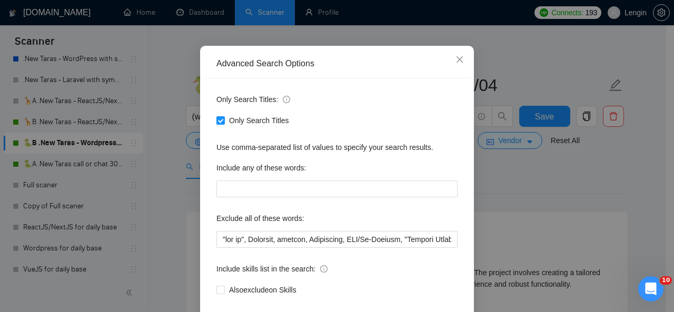
scroll to position [71, 0]
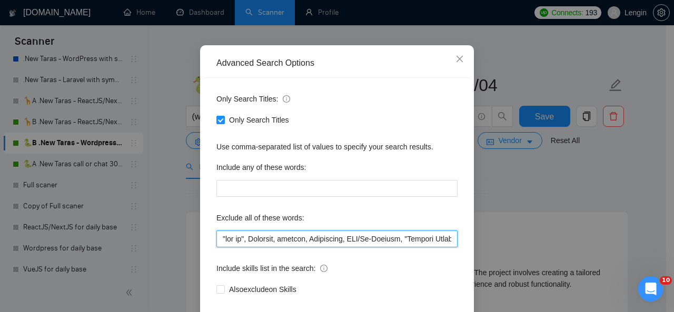
click at [216, 235] on input "text" at bounding box center [336, 239] width 241 height 17
paste input "finish, "Figma Specialist", Salesforce"
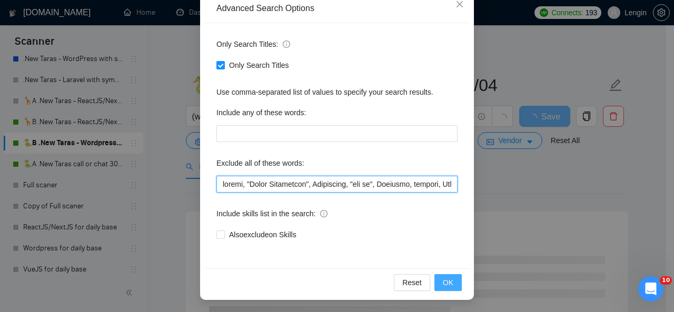
type input "loremi, "Dolor Sitametcon", Adipiscing, "eli se", Doeiusmo, tempori, Utlaboreet…"
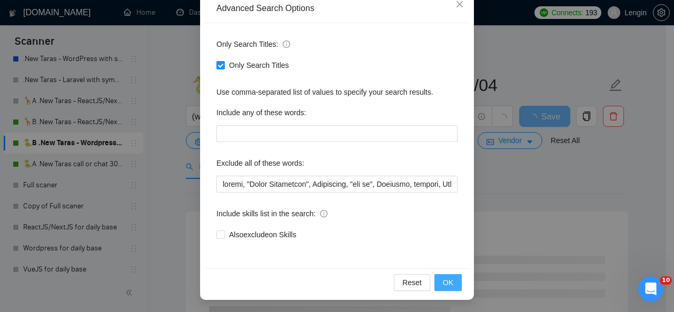
click at [446, 279] on span "OK" at bounding box center [448, 283] width 11 height 12
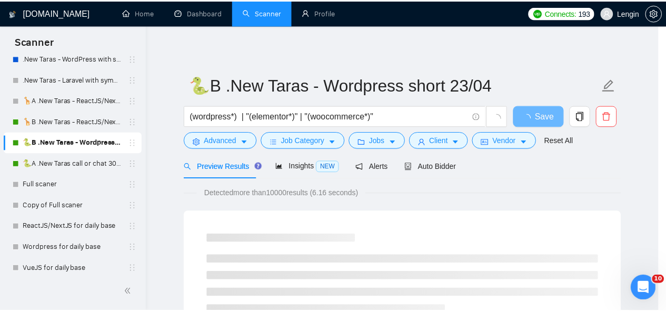
scroll to position [73, 0]
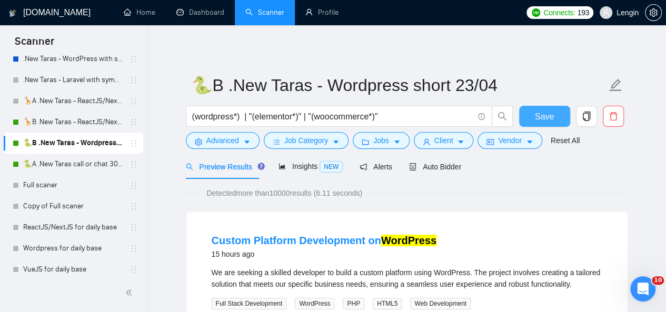
click at [548, 119] on span "Save" at bounding box center [544, 116] width 19 height 13
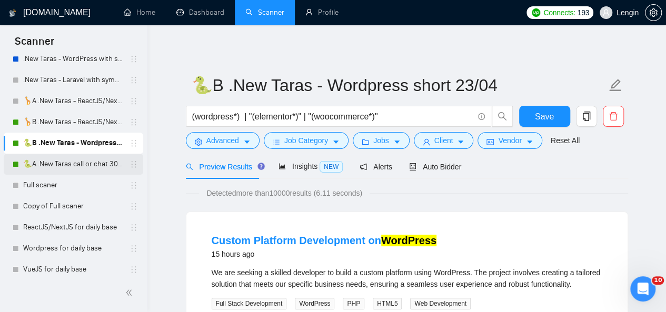
click at [62, 173] on link "🐍A .New Taras call or chat 30%view 0 reply 23/04" at bounding box center [73, 164] width 100 height 21
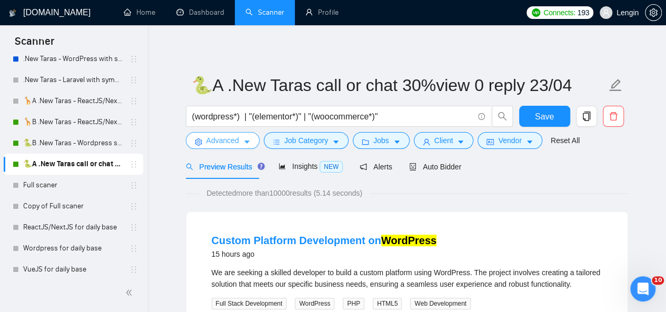
click at [230, 144] on span "Advanced" at bounding box center [222, 141] width 33 height 12
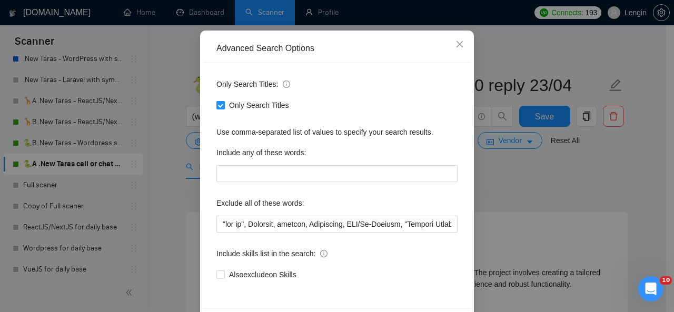
scroll to position [86, 0]
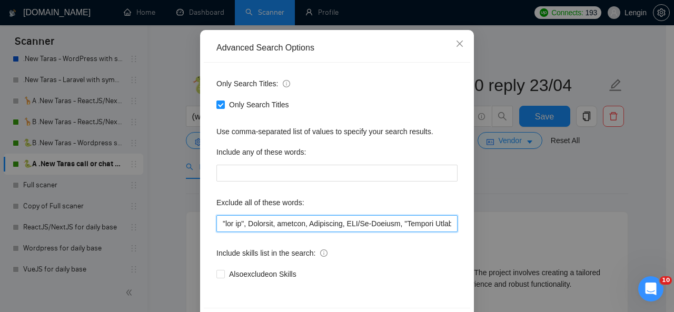
click at [216, 222] on input "text" at bounding box center [336, 223] width 241 height 17
paste input "finish, "Figma Specialist", Salesforce"
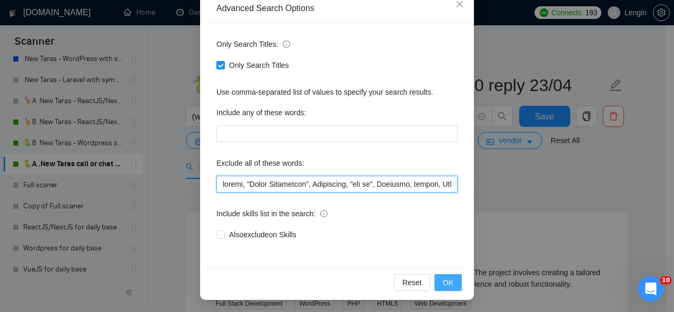
type input "loremi, "Dolor Sitametcon", Adipiscing, "eli se", Doeiusmo, tempori, Utlaboreet…"
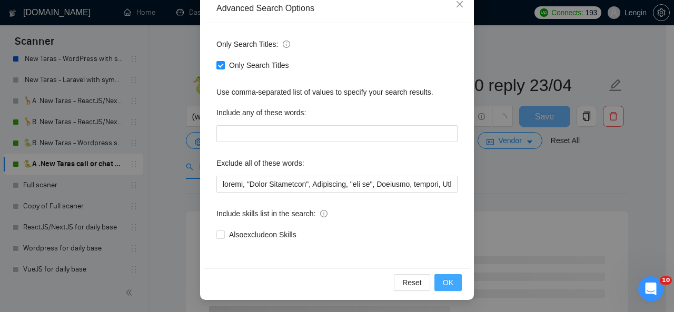
click at [451, 285] on button "OK" at bounding box center [448, 282] width 27 height 17
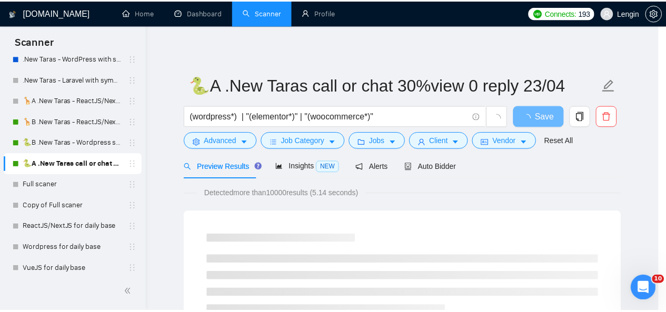
scroll to position [73, 0]
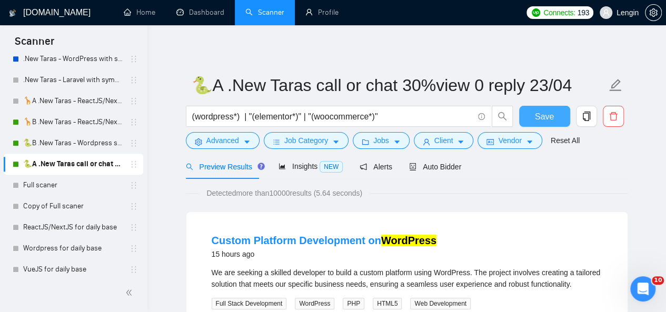
click at [542, 117] on span "Save" at bounding box center [544, 116] width 19 height 13
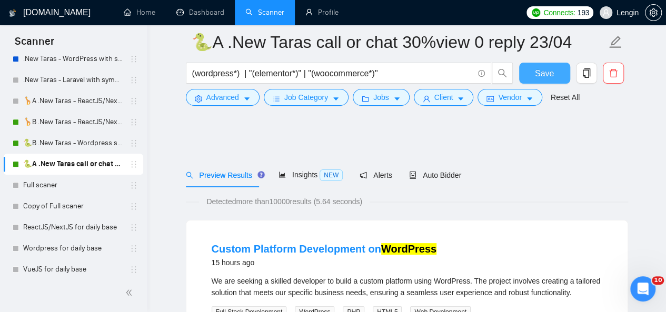
scroll to position [65, 0]
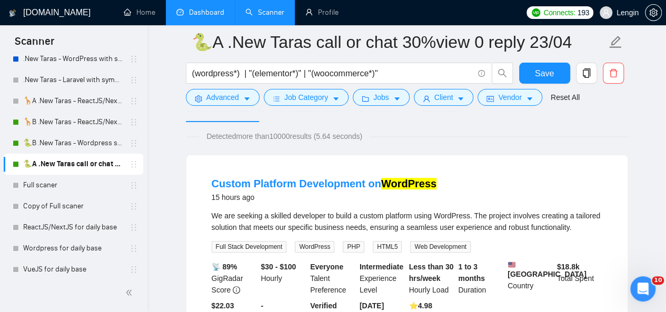
click at [202, 17] on link "Dashboard" at bounding box center [200, 12] width 48 height 9
